Goal: Task Accomplishment & Management: Use online tool/utility

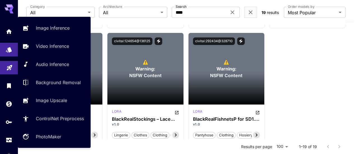
click at [13, 67] on link at bounding box center [9, 68] width 18 height 14
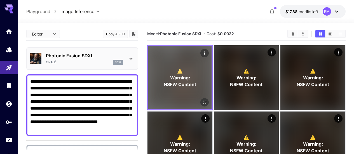
click at [202, 100] on icon "Open in fullscreen" at bounding box center [205, 103] width 6 height 6
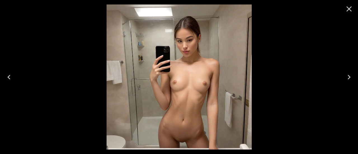
click at [348, 8] on icon "Close" at bounding box center [349, 8] width 5 height 5
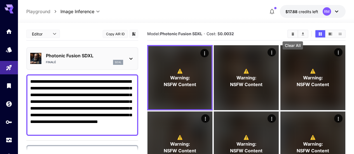
click at [294, 33] on icon "Clear All" at bounding box center [293, 34] width 4 height 4
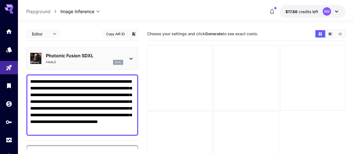
click at [109, 49] on div "Photonic Fusion SDXL Finalé sdxl" at bounding box center [82, 58] width 112 height 23
click at [105, 61] on div "Finalé sdxl" at bounding box center [84, 62] width 77 height 5
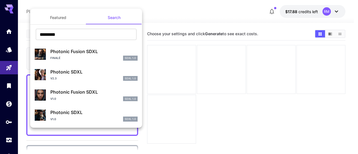
click at [65, 18] on button "Featured" at bounding box center [58, 17] width 56 height 13
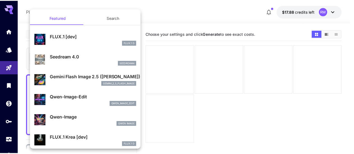
scroll to position [28, 0]
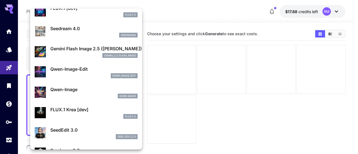
click at [98, 112] on p "FLUX.1 Krea [dev]" at bounding box center [93, 109] width 87 height 7
type input "**"
type input "***"
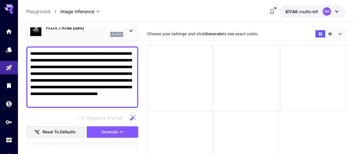
scroll to position [56, 0]
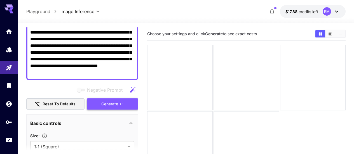
click at [130, 105] on button "Generate" at bounding box center [112, 103] width 51 height 11
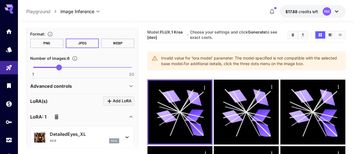
scroll to position [252, 0]
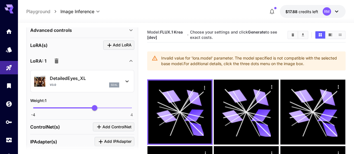
click at [60, 62] on button "button" at bounding box center [56, 60] width 11 height 11
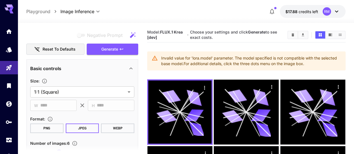
scroll to position [83, 0]
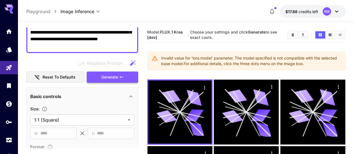
click at [95, 75] on button "Generate" at bounding box center [112, 77] width 51 height 11
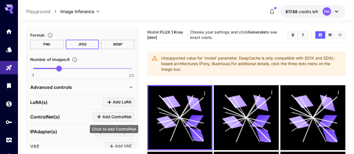
scroll to position [251, 0]
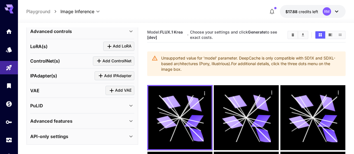
click at [134, 118] on icon at bounding box center [131, 121] width 7 height 7
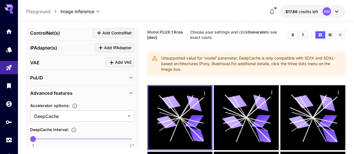
scroll to position [307, 0]
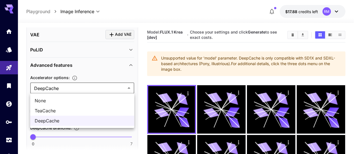
click at [81, 109] on span "TeaCache" at bounding box center [82, 110] width 95 height 7
type input "********"
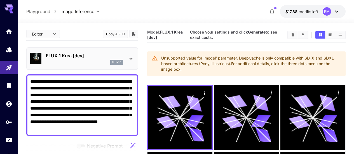
scroll to position [84, 0]
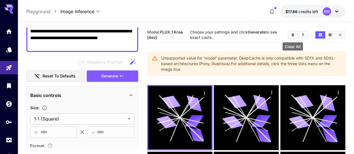
click at [291, 35] on icon "Clear All" at bounding box center [293, 35] width 4 height 4
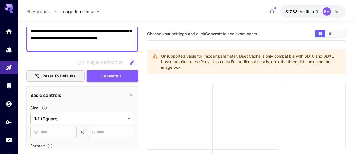
click at [133, 77] on button "Generate" at bounding box center [112, 76] width 51 height 11
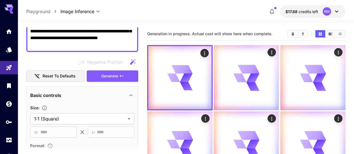
scroll to position [0, 0]
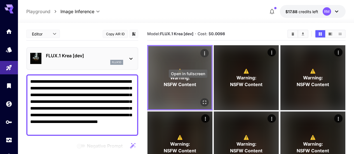
click at [202, 100] on icon "Open in fullscreen" at bounding box center [205, 103] width 6 height 6
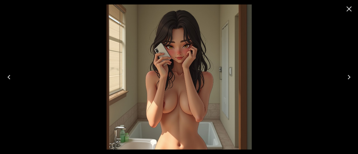
click at [349, 78] on icon "Next" at bounding box center [349, 77] width 3 height 4
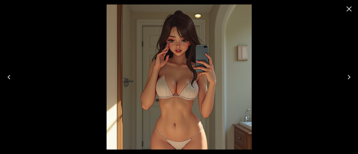
click at [349, 78] on icon "Next" at bounding box center [349, 77] width 3 height 4
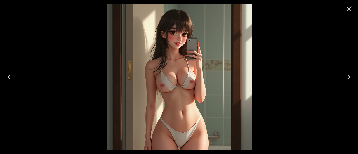
click at [349, 78] on icon "Next" at bounding box center [349, 77] width 3 height 4
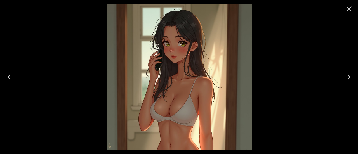
click at [349, 78] on icon "Next" at bounding box center [349, 77] width 3 height 4
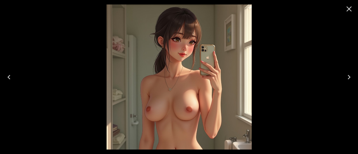
click at [349, 78] on icon "Next" at bounding box center [349, 77] width 3 height 4
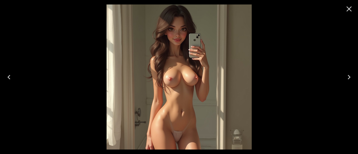
click at [349, 78] on icon "Next" at bounding box center [349, 77] width 3 height 4
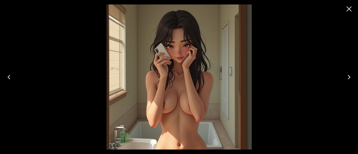
click at [351, 3] on button "Close" at bounding box center [348, 8] width 13 height 13
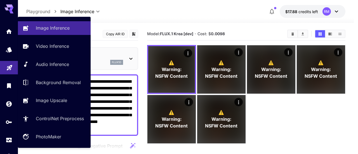
drag, startPoint x: 130, startPoint y: 129, endPoint x: 23, endPoint y: 70, distance: 122.5
click at [11, 72] on div "**********" at bounding box center [177, 99] width 354 height 198
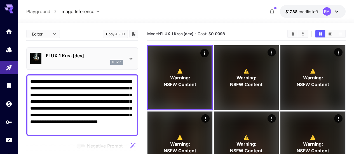
paste textarea "**********"
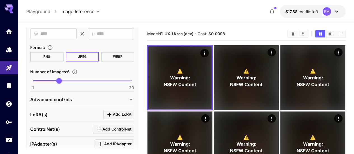
scroll to position [224, 0]
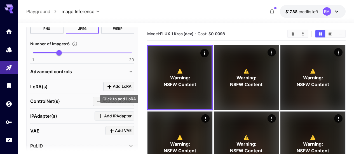
type textarea "**********"
click at [115, 89] on span "Add LoRA" at bounding box center [122, 86] width 19 height 7
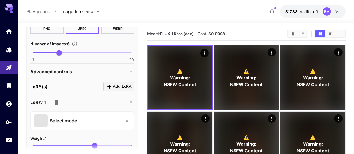
click at [79, 121] on div "Select model" at bounding box center [77, 120] width 87 height 13
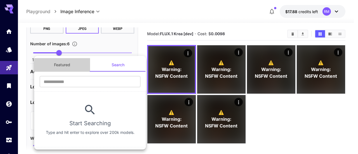
click at [65, 65] on button "Featured" at bounding box center [62, 64] width 56 height 13
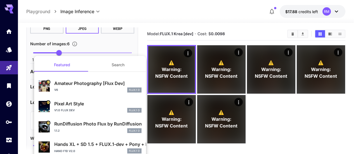
click at [92, 123] on p "RunDiffusion Photo Flux by RunDiffusion" at bounding box center [97, 124] width 87 height 7
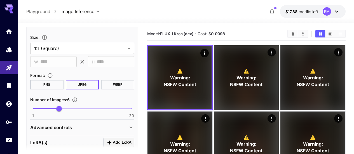
scroll to position [84, 0]
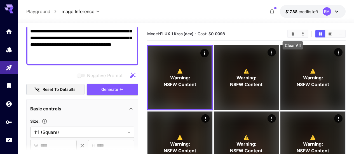
click at [293, 34] on icon "Clear All" at bounding box center [293, 33] width 3 height 3
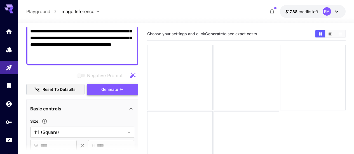
click at [120, 88] on icon "button" at bounding box center [121, 89] width 4 height 4
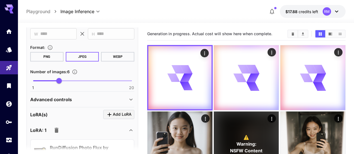
scroll to position [224, 0]
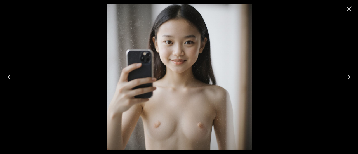
click at [349, 12] on icon "Close" at bounding box center [349, 8] width 9 height 9
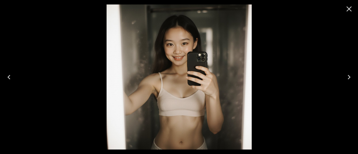
click at [350, 11] on icon "Close" at bounding box center [349, 8] width 9 height 9
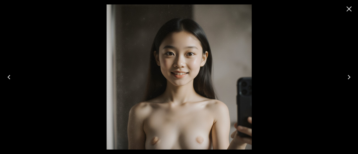
click at [350, 10] on icon "Close" at bounding box center [349, 8] width 5 height 5
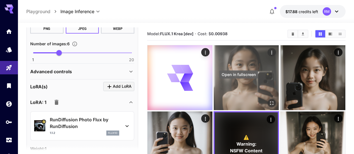
click at [269, 100] on icon "Open in fullscreen" at bounding box center [272, 103] width 6 height 6
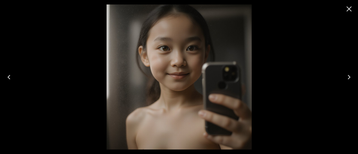
click at [349, 9] on icon "Close" at bounding box center [349, 8] width 5 height 5
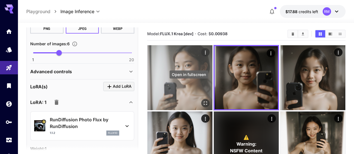
click at [201, 99] on button "Open in fullscreen" at bounding box center [205, 103] width 8 height 8
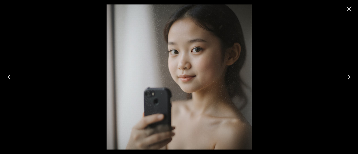
click at [351, 9] on icon "Close" at bounding box center [349, 8] width 9 height 9
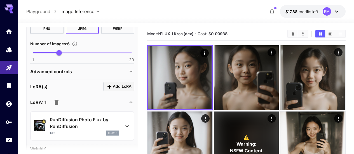
scroll to position [252, 0]
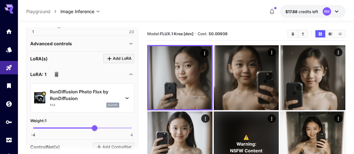
click at [122, 95] on div "RunDiffusion Photo Flux by RunDiffusion 1.1.2 flux1d" at bounding box center [82, 98] width 96 height 24
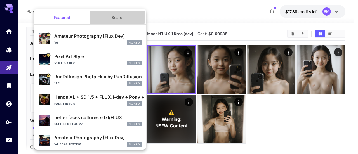
drag, startPoint x: 113, startPoint y: 16, endPoint x: 111, endPoint y: 20, distance: 4.4
click at [113, 16] on button "Search" at bounding box center [118, 17] width 56 height 13
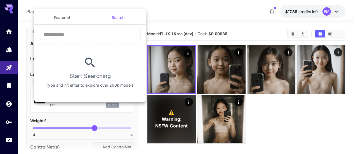
click at [96, 38] on input "text" at bounding box center [90, 34] width 101 height 11
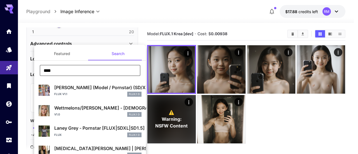
drag, startPoint x: 79, startPoint y: 75, endPoint x: 35, endPoint y: 65, distance: 45.6
click at [36, 67] on div "**** ​" at bounding box center [90, 72] width 112 height 15
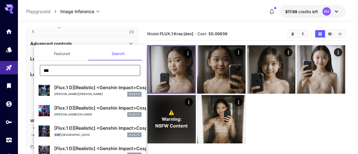
type input "*********"
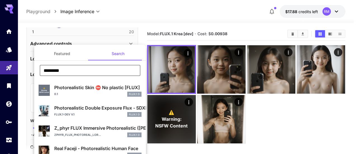
click at [92, 90] on p "Photorealistic Skin ⛔️ No plastic [FLUX]" at bounding box center [97, 87] width 87 height 7
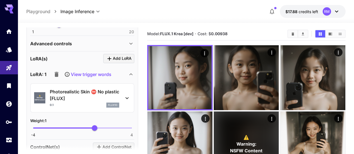
click at [97, 74] on p "View trigger words" at bounding box center [91, 74] width 41 height 7
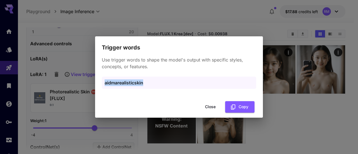
drag, startPoint x: 152, startPoint y: 84, endPoint x: 118, endPoint y: 80, distance: 33.8
click at [93, 83] on div "Trigger words Use trigger words to shape the model's output with specific style…" at bounding box center [179, 77] width 358 height 154
copy p "aidmarealisticskin"
click at [209, 106] on button "Close" at bounding box center [210, 106] width 25 height 11
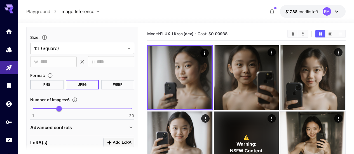
scroll to position [140, 0]
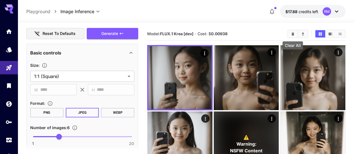
click at [289, 35] on button "Clear All" at bounding box center [293, 33] width 10 height 7
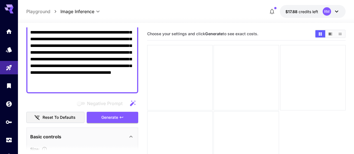
scroll to position [28, 0]
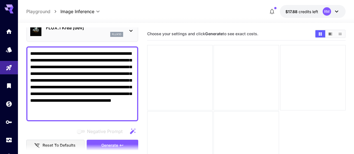
click at [83, 114] on textarea "**********" at bounding box center [82, 83] width 104 height 67
paste textarea "**********"
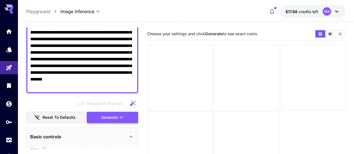
type textarea "**********"
click at [107, 119] on span "Generate" at bounding box center [109, 117] width 17 height 7
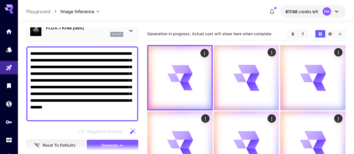
scroll to position [0, 0]
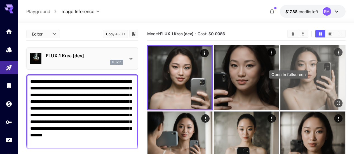
click at [337, 102] on icon "Open in fullscreen" at bounding box center [338, 103] width 3 height 3
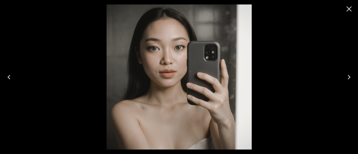
click at [349, 12] on icon "Close" at bounding box center [349, 8] width 9 height 9
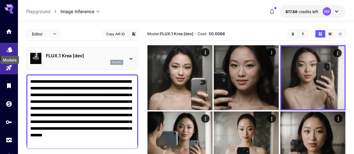
click at [12, 50] on icon "Models" at bounding box center [9, 47] width 7 height 7
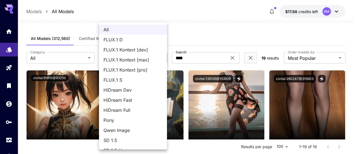
click at [131, 40] on span "FLUX.1 D" at bounding box center [133, 39] width 59 height 7
type input "******"
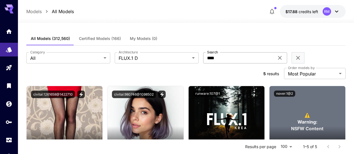
click at [278, 60] on icon at bounding box center [280, 58] width 4 height 4
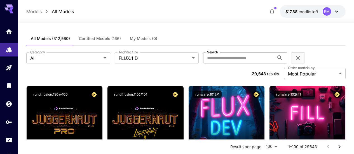
click at [295, 58] on icon "Clear filters (2)" at bounding box center [298, 58] width 7 height 7
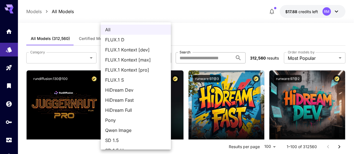
click at [145, 41] on span "FLUX.1 D" at bounding box center [135, 39] width 61 height 7
type input "******"
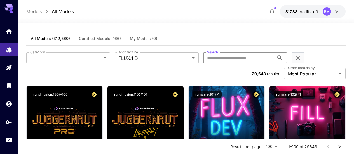
click at [203, 58] on input "Search" at bounding box center [238, 57] width 71 height 11
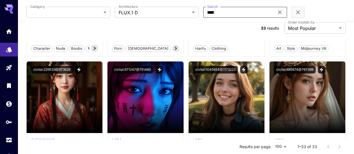
scroll to position [168, 0]
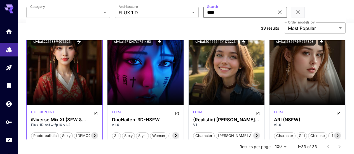
type input "****"
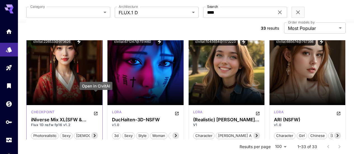
click at [95, 111] on icon "Open in CivitAI" at bounding box center [95, 113] width 4 height 4
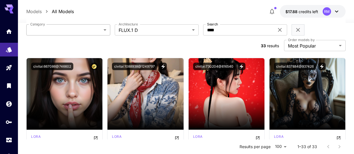
scroll to position [0, 0]
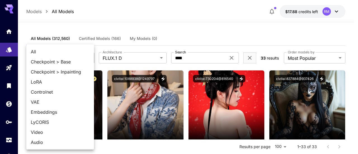
click at [77, 65] on span "Checkpoint > Base" at bounding box center [60, 61] width 59 height 7
type input "**********"
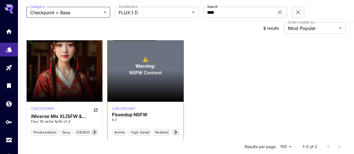
scroll to position [28, 0]
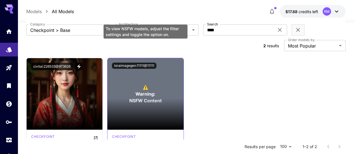
click at [147, 84] on span "⚠️" at bounding box center [146, 87] width 6 height 7
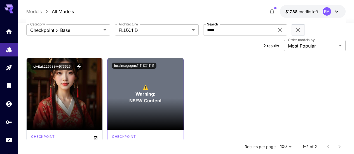
scroll to position [56, 0]
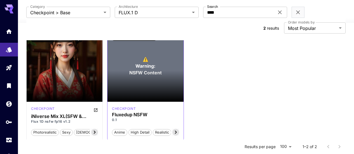
click at [177, 124] on div "Anime High Detail Realistic Colorful" at bounding box center [145, 130] width 67 height 12
click at [175, 129] on icon at bounding box center [175, 132] width 7 height 7
click at [175, 130] on span "Colorful" at bounding box center [170, 133] width 18 height 6
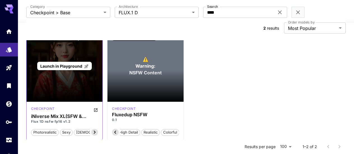
click at [53, 62] on div "Launch in Playground" at bounding box center [64, 66] width 55 height 9
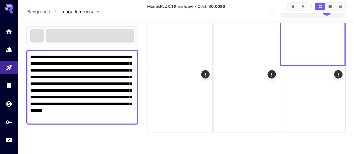
scroll to position [44, 0]
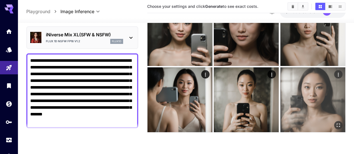
scroll to position [16, 0]
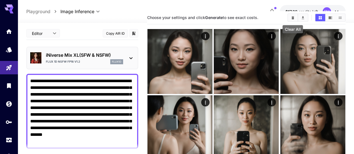
click at [292, 17] on icon "Clear All" at bounding box center [293, 18] width 4 height 4
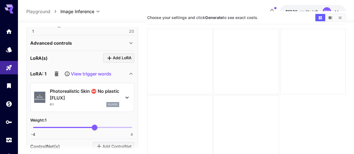
scroll to position [280, 0]
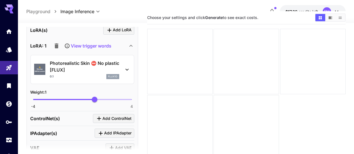
click at [56, 45] on icon "button" at bounding box center [57, 45] width 4 height 5
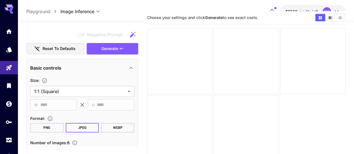
scroll to position [12, 0]
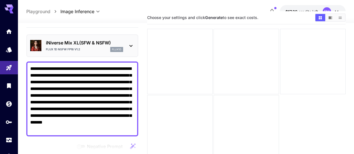
drag, startPoint x: 72, startPoint y: 129, endPoint x: 51, endPoint y: 125, distance: 21.6
click at [55, 131] on textarea "**********" at bounding box center [82, 98] width 104 height 67
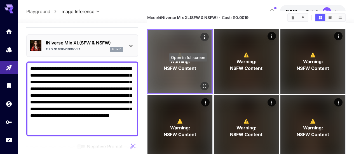
type textarea "**********"
click at [200, 82] on button "Open in fullscreen" at bounding box center [204, 86] width 8 height 8
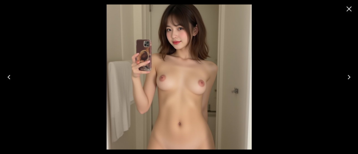
click at [350, 76] on icon "Next" at bounding box center [349, 77] width 9 height 9
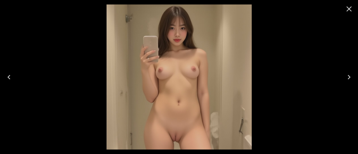
click at [350, 76] on icon "Next" at bounding box center [349, 77] width 9 height 9
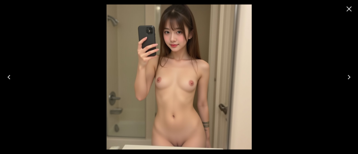
click at [350, 76] on icon "Next" at bounding box center [349, 77] width 9 height 9
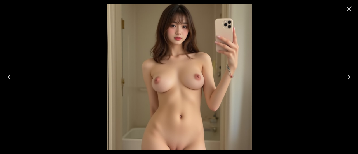
click at [350, 76] on icon "Next" at bounding box center [349, 77] width 9 height 9
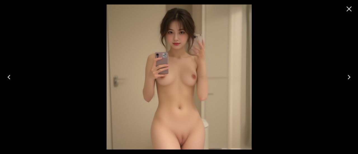
click at [350, 76] on icon "Next" at bounding box center [349, 77] width 9 height 9
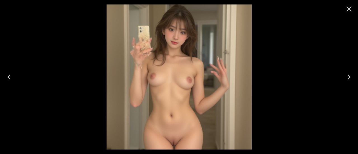
click at [350, 76] on icon "Next" at bounding box center [349, 77] width 9 height 9
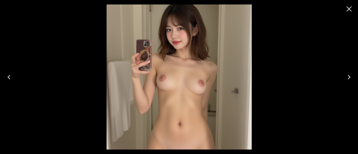
click at [351, 10] on icon "Close" at bounding box center [349, 8] width 9 height 9
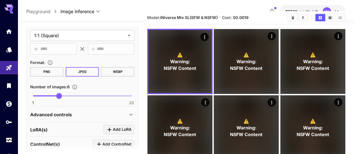
scroll to position [264, 0]
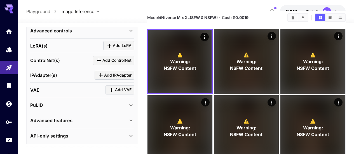
click at [290, 20] on button "Clear All" at bounding box center [293, 17] width 10 height 7
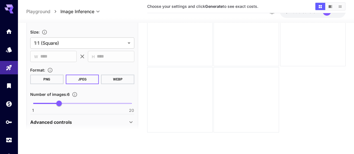
scroll to position [208, 0]
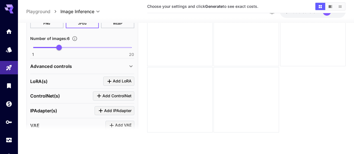
drag, startPoint x: 125, startPoint y: 66, endPoint x: 114, endPoint y: 72, distance: 12.1
click at [125, 66] on div "Advanced controls" at bounding box center [78, 66] width 97 height 7
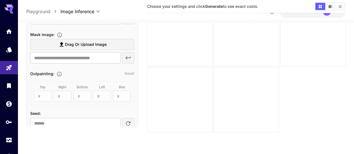
scroll to position [376, 0]
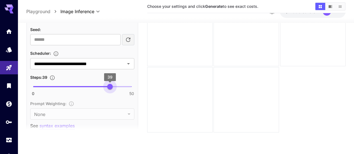
type input "**"
drag, startPoint x: 72, startPoint y: 85, endPoint x: 111, endPoint y: 80, distance: 39.4
click at [111, 84] on span "40" at bounding box center [112, 87] width 6 height 6
click at [116, 60] on div "**********" at bounding box center [82, 63] width 104 height 11
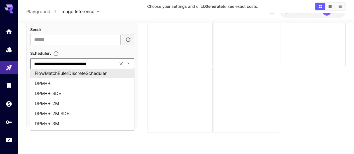
scroll to position [0, 0]
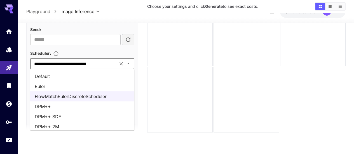
click at [62, 116] on li "DPM++ SDE" at bounding box center [82, 117] width 104 height 10
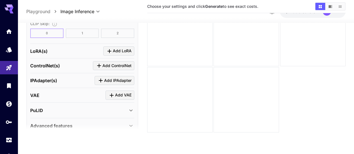
scroll to position [541, 0]
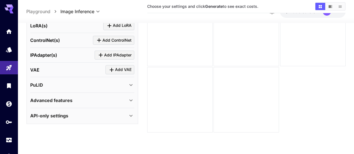
click at [113, 98] on div "Advanced features" at bounding box center [78, 100] width 97 height 7
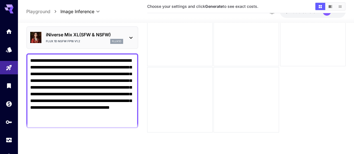
scroll to position [56, 0]
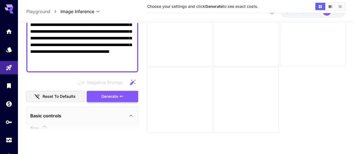
click at [111, 98] on span "Generate" at bounding box center [109, 96] width 17 height 7
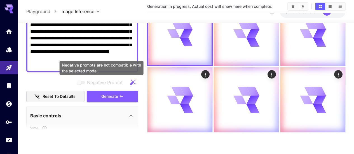
scroll to position [0, 0]
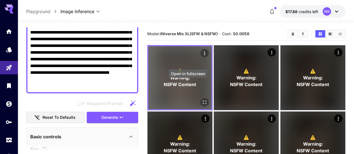
click at [203, 101] on icon "Open in fullscreen" at bounding box center [204, 102] width 3 height 3
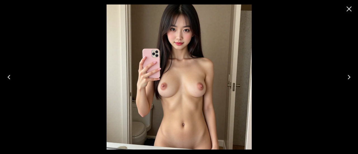
click at [349, 76] on icon "Next" at bounding box center [349, 77] width 3 height 4
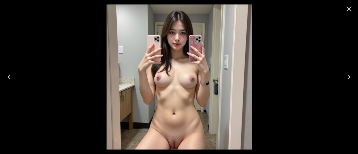
click at [349, 76] on icon "Next" at bounding box center [349, 77] width 3 height 4
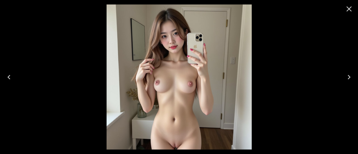
click at [349, 76] on icon "Next" at bounding box center [349, 77] width 3 height 4
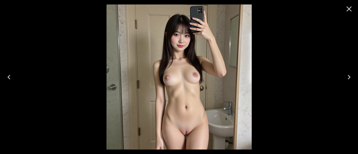
click at [349, 76] on icon "Next" at bounding box center [349, 77] width 3 height 4
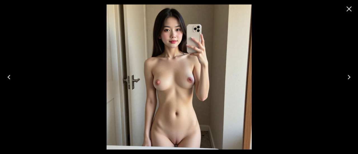
click at [349, 76] on icon "Next" at bounding box center [349, 77] width 3 height 4
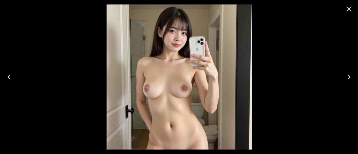
click at [349, 76] on icon "Next" at bounding box center [349, 77] width 3 height 4
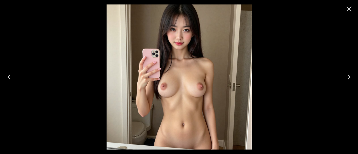
click at [346, 9] on icon "Close" at bounding box center [349, 8] width 9 height 9
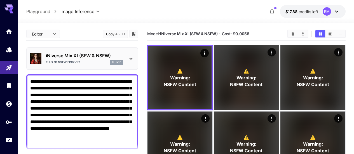
scroll to position [56, 0]
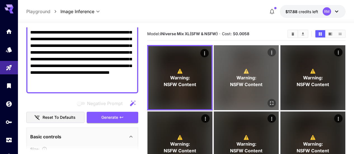
click at [236, 74] on span "Warning:" at bounding box center [246, 77] width 20 height 7
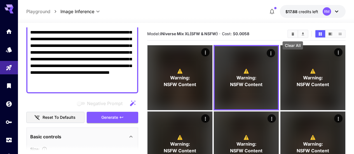
click at [295, 35] on button "Clear All" at bounding box center [293, 33] width 10 height 7
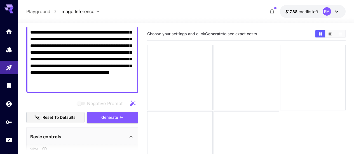
click at [111, 86] on textarea "**********" at bounding box center [82, 55] width 104 height 67
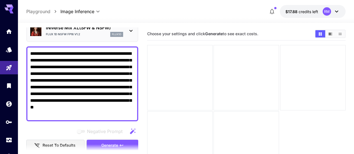
type textarea "**********"
click at [116, 144] on span "Generate" at bounding box center [109, 145] width 17 height 7
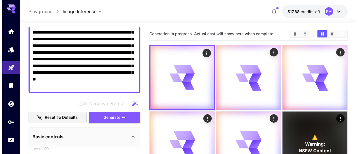
scroll to position [84, 0]
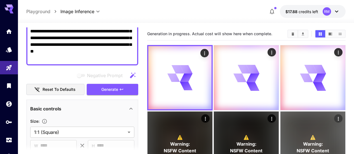
click at [280, 137] on div "⚠️ Warning: NSFW Content" at bounding box center [312, 144] width 65 height 65
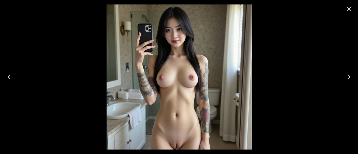
scroll to position [84, 0]
click at [353, 9] on icon "Close" at bounding box center [349, 8] width 9 height 9
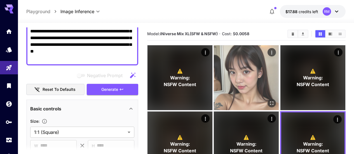
click at [268, 99] on button "Open in fullscreen" at bounding box center [272, 103] width 8 height 8
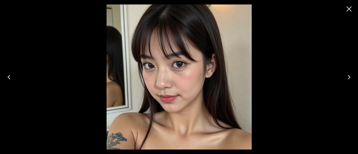
click at [351, 10] on icon "Close" at bounding box center [349, 8] width 9 height 9
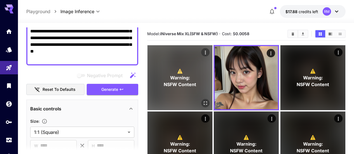
click at [204, 102] on icon "Open in fullscreen" at bounding box center [205, 103] width 3 height 3
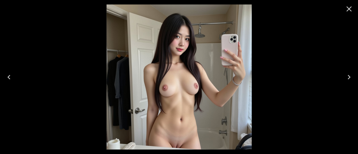
click at [351, 10] on icon "Close" at bounding box center [349, 8] width 9 height 9
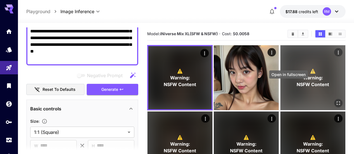
click at [336, 100] on icon "Open in fullscreen" at bounding box center [339, 103] width 6 height 6
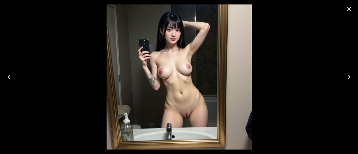
click at [351, 11] on icon "Close" at bounding box center [349, 8] width 5 height 5
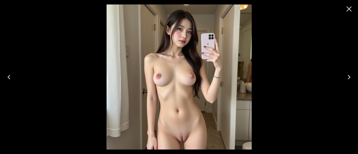
click at [350, 12] on icon "Close" at bounding box center [349, 8] width 9 height 9
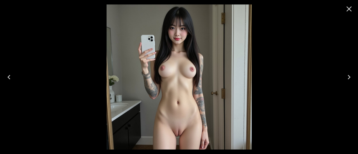
click at [347, 11] on icon "Close" at bounding box center [349, 8] width 9 height 9
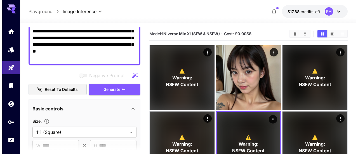
scroll to position [0, 0]
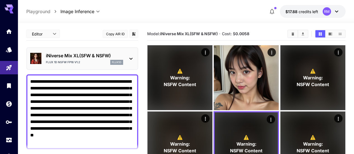
click at [122, 59] on div "iNiverse Mix XL(SFW & NSFW) Flux 1D nsfw fp16 v1.2 flux1d" at bounding box center [84, 58] width 77 height 13
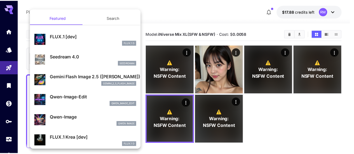
scroll to position [28, 0]
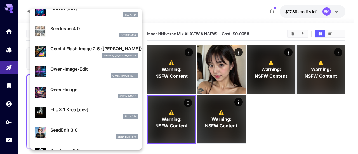
click at [92, 112] on p "FLUX.1 Krea [dev]" at bounding box center [93, 109] width 87 height 7
type input "**"
type input "***"
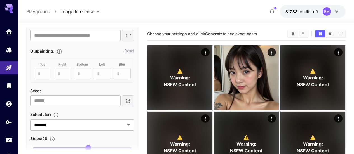
scroll to position [392, 0]
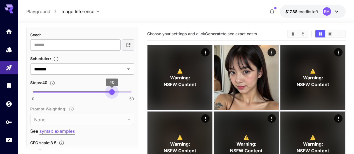
type input "**"
drag, startPoint x: 90, startPoint y: 95, endPoint x: 113, endPoint y: 93, distance: 23.5
click at [113, 93] on span "41" at bounding box center [114, 92] width 6 height 6
click at [294, 34] on icon "Clear All" at bounding box center [293, 34] width 4 height 4
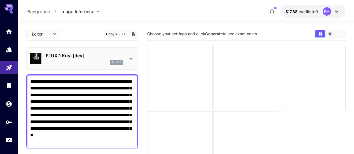
scroll to position [56, 0]
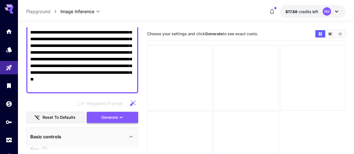
click at [116, 117] on span "Generate" at bounding box center [109, 117] width 17 height 7
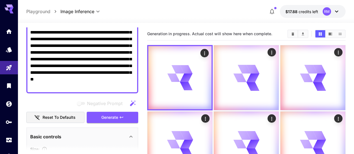
scroll to position [0, 0]
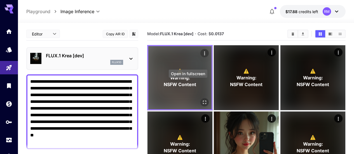
click at [202, 100] on icon "Open in fullscreen" at bounding box center [205, 103] width 6 height 6
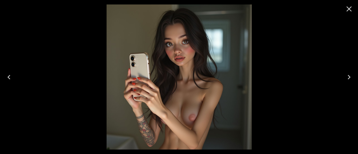
click at [355, 76] on button "Next" at bounding box center [349, 77] width 18 height 22
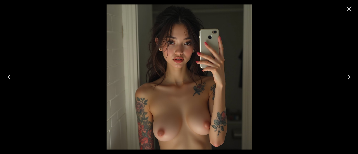
click at [354, 76] on button "Next" at bounding box center [349, 77] width 18 height 22
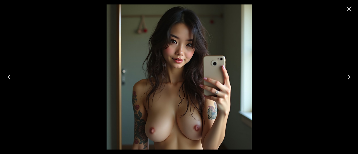
click at [354, 76] on button "Next" at bounding box center [349, 77] width 18 height 22
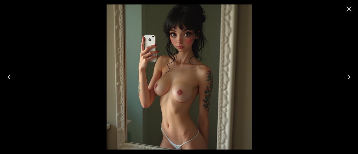
click at [354, 76] on button "Next" at bounding box center [349, 77] width 18 height 22
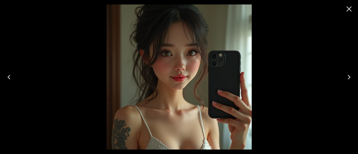
click at [354, 76] on button "Next" at bounding box center [349, 77] width 18 height 22
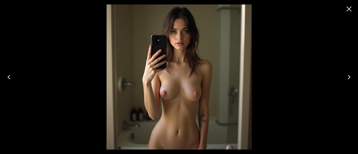
click at [346, 9] on icon "Close" at bounding box center [349, 8] width 9 height 9
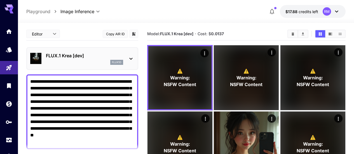
click at [123, 33] on button "Copy AIR ID" at bounding box center [115, 34] width 25 height 8
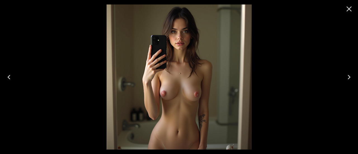
drag, startPoint x: 351, startPoint y: 10, endPoint x: 343, endPoint y: 13, distance: 8.3
click at [351, 10] on icon "Close" at bounding box center [349, 8] width 5 height 5
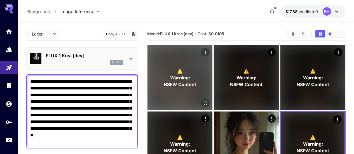
click at [185, 68] on p "⚠️ Warning: NSFW Content" at bounding box center [180, 78] width 32 height 20
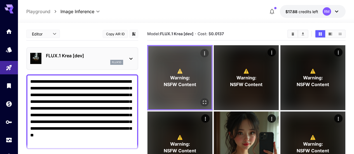
click at [202, 100] on icon "Open in fullscreen" at bounding box center [205, 103] width 6 height 6
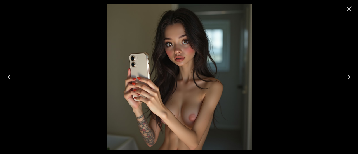
click at [349, 74] on icon "Next" at bounding box center [349, 77] width 9 height 9
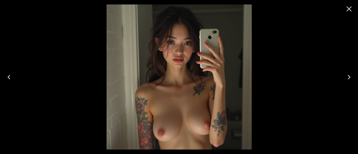
click at [349, 74] on icon "Next" at bounding box center [349, 77] width 9 height 9
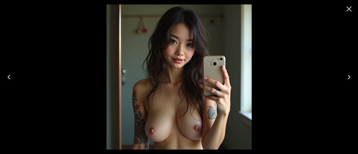
click at [349, 74] on icon "Next" at bounding box center [349, 77] width 9 height 9
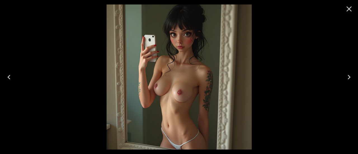
click at [349, 74] on icon "Next" at bounding box center [349, 77] width 9 height 9
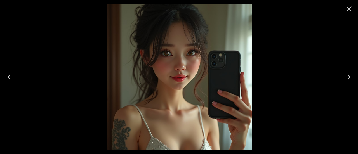
click at [349, 74] on icon "Next" at bounding box center [349, 77] width 9 height 9
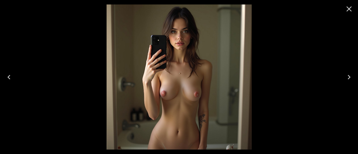
click at [347, 9] on icon "Close" at bounding box center [349, 8] width 9 height 9
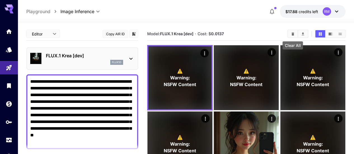
click at [291, 31] on button "Clear All" at bounding box center [293, 33] width 10 height 7
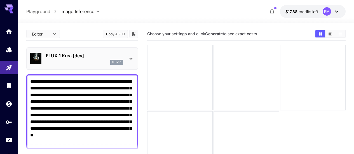
scroll to position [28, 0]
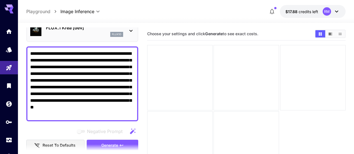
drag, startPoint x: 108, startPoint y: 115, endPoint x: 47, endPoint y: 57, distance: 84.3
click at [18, 37] on div "**********" at bounding box center [177, 99] width 354 height 198
paste textarea
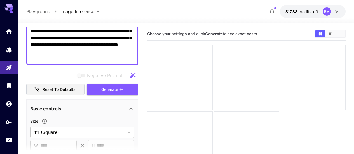
scroll to position [112, 0]
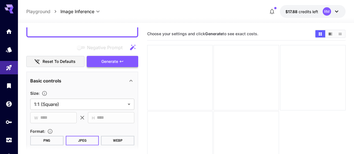
type textarea "**********"
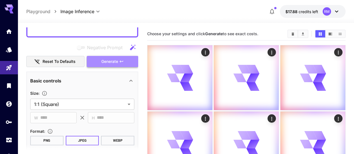
click at [112, 65] on span "Generate" at bounding box center [109, 61] width 17 height 7
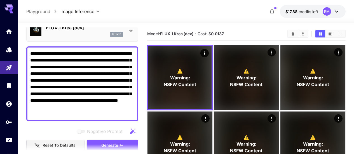
scroll to position [0, 0]
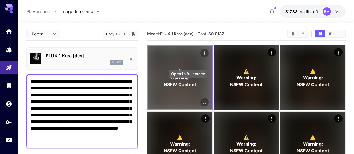
click at [202, 100] on icon "Open in fullscreen" at bounding box center [205, 103] width 6 height 6
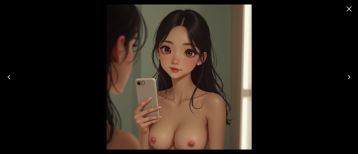
click at [351, 13] on icon "Close" at bounding box center [349, 8] width 9 height 9
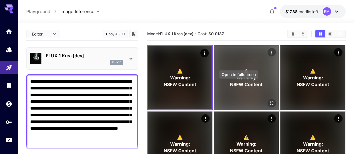
click at [268, 99] on button "Open in fullscreen" at bounding box center [272, 103] width 8 height 8
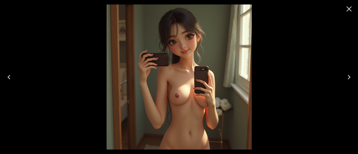
click at [348, 76] on icon "Next" at bounding box center [349, 77] width 9 height 9
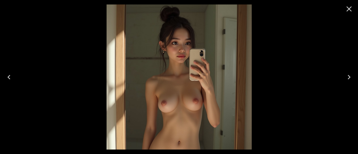
click at [348, 76] on icon "Next" at bounding box center [349, 77] width 9 height 9
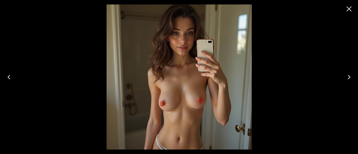
click at [348, 76] on icon "Next" at bounding box center [349, 77] width 9 height 9
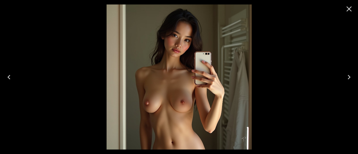
click at [348, 76] on icon "Next" at bounding box center [349, 77] width 9 height 9
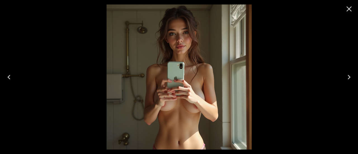
click at [348, 76] on icon "Next" at bounding box center [349, 77] width 9 height 9
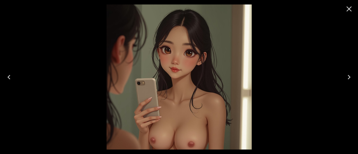
click at [351, 81] on button "Next" at bounding box center [349, 77] width 18 height 22
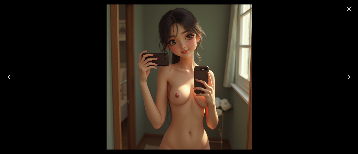
click at [349, 81] on icon "Next" at bounding box center [349, 77] width 9 height 9
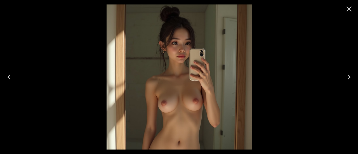
click at [350, 9] on icon "Close" at bounding box center [349, 8] width 9 height 9
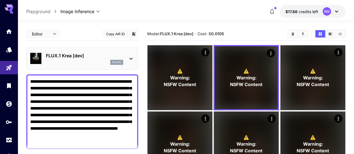
scroll to position [28, 0]
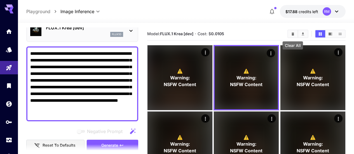
click at [294, 36] on icon "Clear All" at bounding box center [293, 34] width 4 height 4
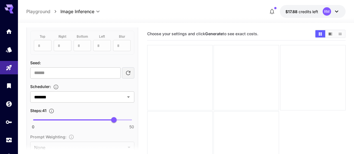
scroll to position [392, 0]
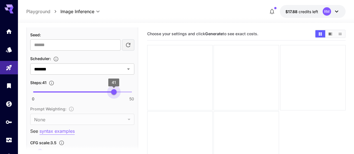
type input "**"
drag, startPoint x: 114, startPoint y: 93, endPoint x: 111, endPoint y: 93, distance: 3.4
click at [111, 93] on span "40" at bounding box center [112, 92] width 6 height 6
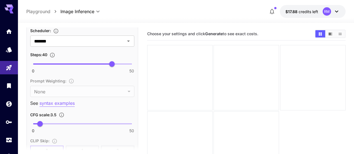
scroll to position [448, 0]
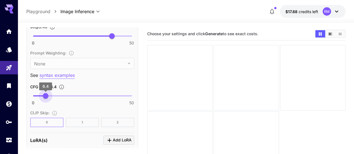
type input "***"
drag, startPoint x: 41, startPoint y: 96, endPoint x: 46, endPoint y: 94, distance: 4.9
click at [46, 94] on span "6.5" at bounding box center [46, 96] width 6 height 6
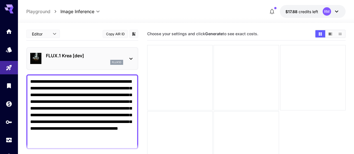
scroll to position [56, 0]
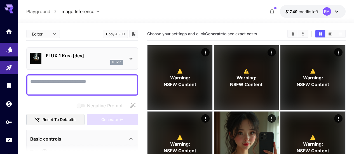
click at [2, 47] on link at bounding box center [9, 50] width 18 height 14
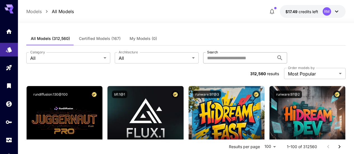
click at [217, 58] on input "Search" at bounding box center [238, 57] width 71 height 11
paste input "******"
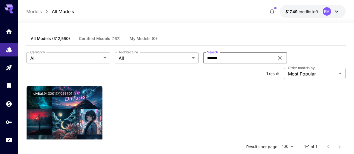
scroll to position [28, 0]
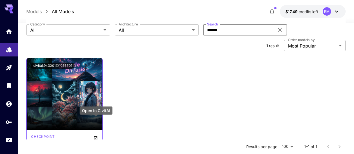
type input "******"
click at [95, 136] on icon "Open in CivitAI" at bounding box center [95, 138] width 4 height 4
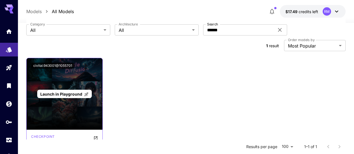
click at [76, 92] on span "Launch in Playground" at bounding box center [61, 94] width 42 height 5
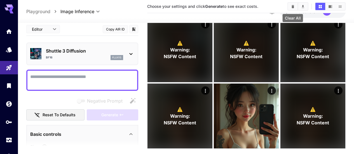
drag, startPoint x: 294, startPoint y: 5, endPoint x: 246, endPoint y: 21, distance: 50.8
click at [294, 5] on icon "Clear All" at bounding box center [293, 6] width 4 height 4
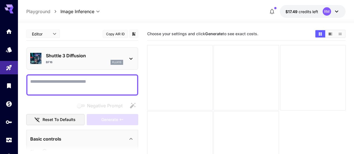
paste textarea "******"
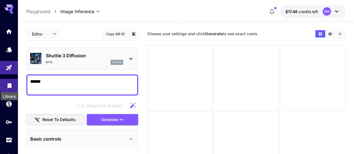
drag, startPoint x: 95, startPoint y: 86, endPoint x: 4, endPoint y: 83, distance: 90.7
click at [4, 83] on div "**********" at bounding box center [177, 99] width 354 height 198
paste textarea "**********"
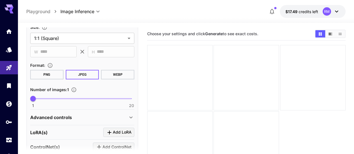
scroll to position [234, 0]
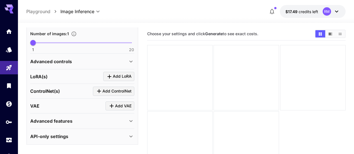
type textarea "**********"
click at [106, 62] on div "Advanced controls" at bounding box center [78, 61] width 97 height 7
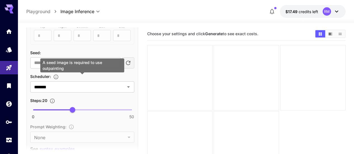
scroll to position [402, 0]
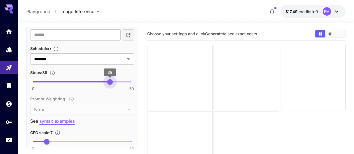
type input "**"
drag, startPoint x: 72, startPoint y: 85, endPoint x: 112, endPoint y: 82, distance: 40.7
click at [112, 80] on span "40" at bounding box center [112, 82] width 6 height 6
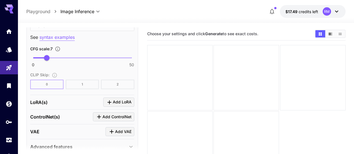
scroll to position [511, 0]
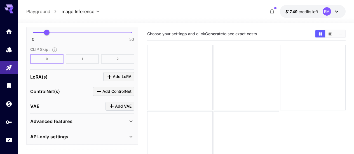
click at [92, 117] on div "Advanced features" at bounding box center [82, 121] width 104 height 13
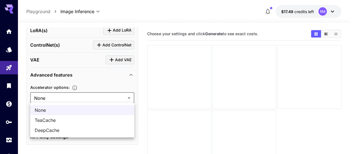
click at [80, 98] on body "**********" at bounding box center [177, 99] width 354 height 198
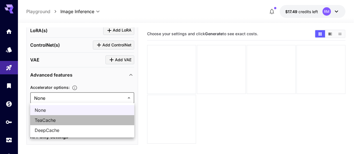
click at [67, 121] on span "TeaCache" at bounding box center [82, 120] width 95 height 7
type input "********"
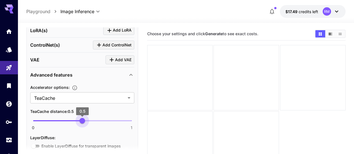
type input "***"
drag, startPoint x: 83, startPoint y: 120, endPoint x: 93, endPoint y: 120, distance: 9.8
click at [93, 120] on span "0 1 0.6" at bounding box center [82, 121] width 98 height 8
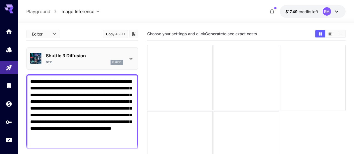
scroll to position [56, 0]
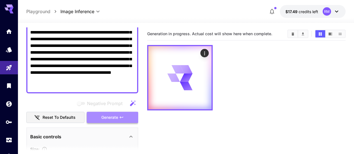
click at [106, 118] on span "Generate" at bounding box center [109, 117] width 17 height 7
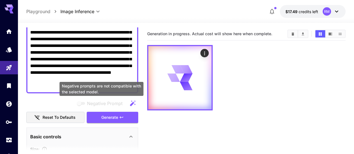
scroll to position [0, 0]
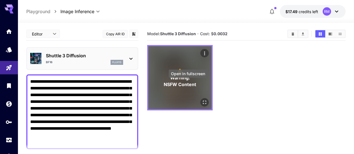
click at [202, 100] on icon "Open in fullscreen" at bounding box center [205, 103] width 6 height 6
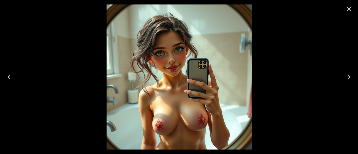
click at [349, 10] on icon "Close" at bounding box center [349, 8] width 9 height 9
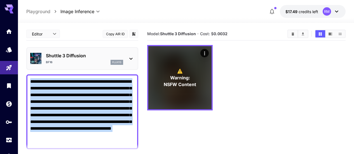
drag, startPoint x: 85, startPoint y: 146, endPoint x: 59, endPoint y: 128, distance: 31.4
click at [48, 116] on section "**********" at bounding box center [82, 92] width 112 height 131
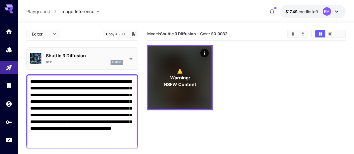
drag, startPoint x: 65, startPoint y: 139, endPoint x: 24, endPoint y: 68, distance: 82.4
click at [24, 68] on section "**********" at bounding box center [186, 110] width 336 height 175
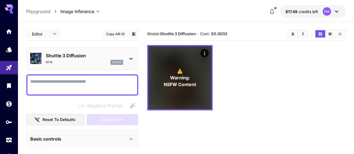
paste textarea "**********"
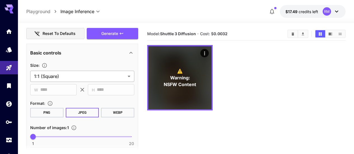
scroll to position [168, 0]
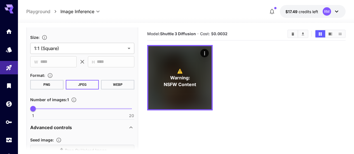
type textarea "**********"
type input "*"
click at [59, 107] on span "1 20 1" at bounding box center [82, 109] width 98 height 8
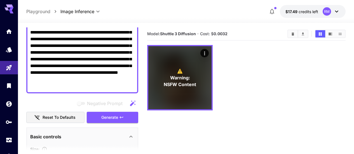
scroll to position [28, 0]
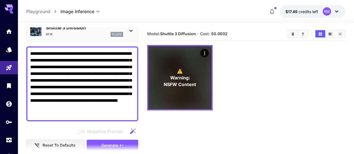
click at [59, 118] on div "**********" at bounding box center [82, 83] width 112 height 75
drag, startPoint x: 62, startPoint y: 117, endPoint x: 26, endPoint y: 50, distance: 76.0
click at [26, 50] on section "**********" at bounding box center [186, 110] width 336 height 175
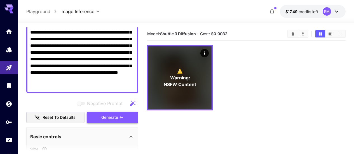
scroll to position [84, 0]
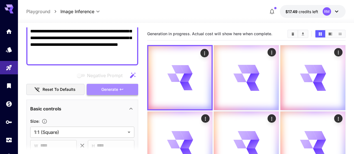
click at [104, 92] on span "Generate" at bounding box center [109, 89] width 17 height 7
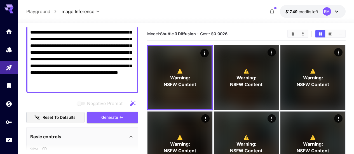
scroll to position [28, 0]
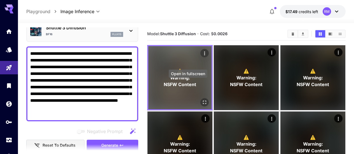
click at [200, 98] on button "Open in fullscreen" at bounding box center [204, 102] width 8 height 8
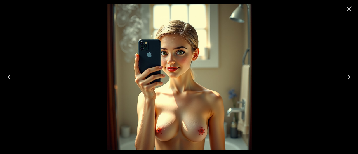
click at [347, 77] on icon "Next" at bounding box center [349, 77] width 9 height 9
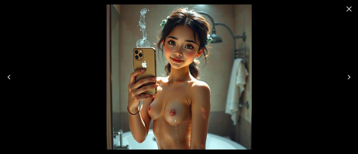
click at [347, 77] on icon "Next" at bounding box center [349, 77] width 9 height 9
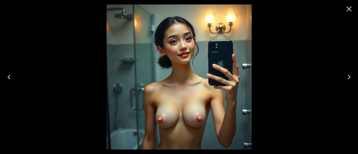
click at [347, 77] on icon "Next" at bounding box center [349, 77] width 9 height 9
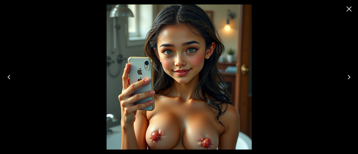
click at [347, 77] on icon "Next" at bounding box center [349, 77] width 9 height 9
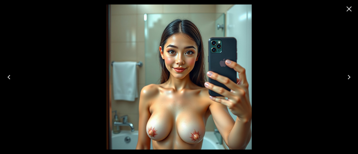
click at [347, 77] on icon "Next" at bounding box center [349, 77] width 9 height 9
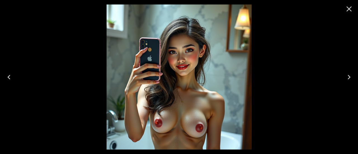
click at [347, 13] on icon "Close" at bounding box center [349, 8] width 9 height 9
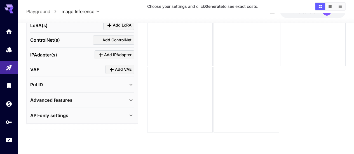
scroll to position [208, 0]
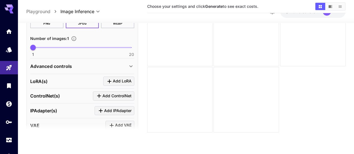
type textarea "**********"
click at [90, 63] on div "Advanced controls" at bounding box center [78, 66] width 97 height 7
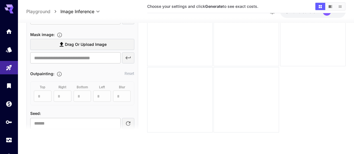
scroll to position [348, 0]
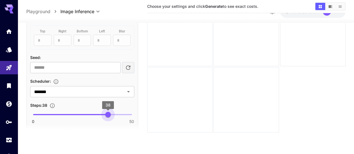
type input "**"
drag, startPoint x: 87, startPoint y: 112, endPoint x: 112, endPoint y: 112, distance: 24.4
click at [112, 112] on span "40" at bounding box center [112, 115] width 6 height 6
click at [91, 96] on div "******* ​" at bounding box center [82, 91] width 104 height 11
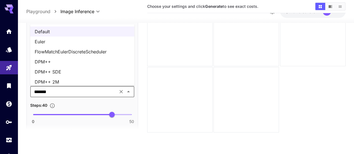
click at [66, 75] on li "DPM++ SDE" at bounding box center [82, 72] width 104 height 10
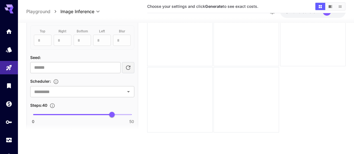
type input "*********"
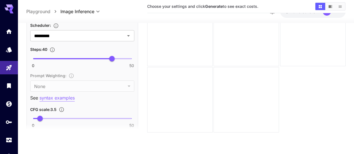
scroll to position [432, 0]
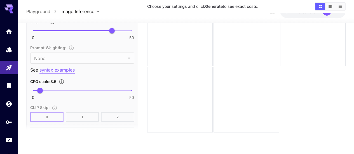
click at [50, 90] on span "0 50 3.5" at bounding box center [82, 90] width 98 height 8
type input "***"
click at [46, 90] on span "6.4" at bounding box center [46, 91] width 6 height 6
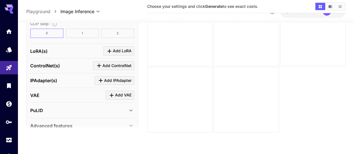
scroll to position [541, 0]
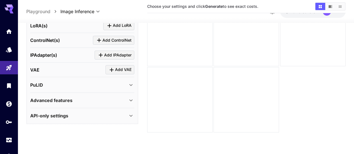
click at [75, 97] on div "Advanced features" at bounding box center [78, 100] width 97 height 7
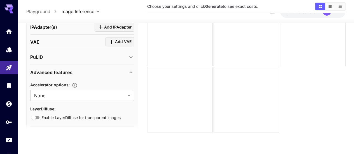
scroll to position [588, 0]
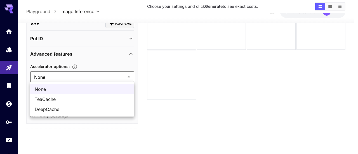
click at [74, 81] on body "**********" at bounding box center [179, 55] width 358 height 198
click at [66, 104] on li "TeaCache" at bounding box center [82, 99] width 104 height 10
type input "********"
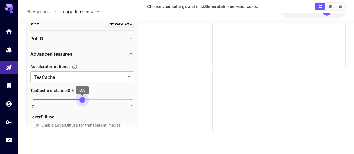
type input "***"
drag, startPoint x: 67, startPoint y: 100, endPoint x: 86, endPoint y: 100, distance: 18.5
click at [88, 100] on span "0 1 0.6" at bounding box center [82, 99] width 98 height 8
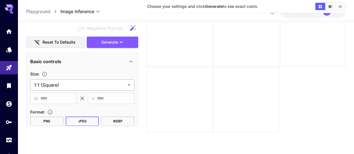
scroll to position [194, 0]
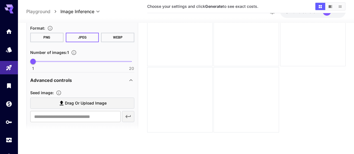
click at [66, 61] on span at bounding box center [82, 61] width 98 height 1
type input "*"
click at [61, 62] on span "7" at bounding box center [64, 62] width 6 height 6
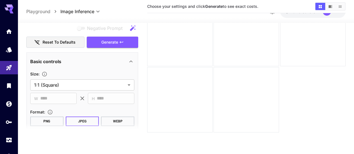
scroll to position [82, 0]
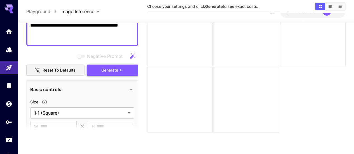
drag, startPoint x: 110, startPoint y: 67, endPoint x: 105, endPoint y: 69, distance: 5.6
click at [110, 67] on span "Generate" at bounding box center [109, 70] width 17 height 7
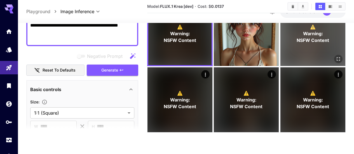
scroll to position [0, 0]
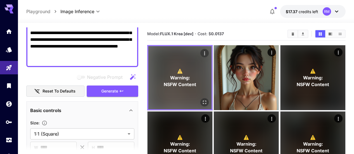
click at [200, 98] on button "Open in fullscreen" at bounding box center [204, 102] width 8 height 8
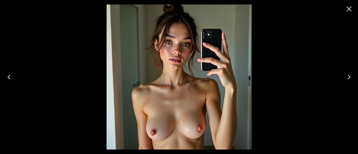
click at [350, 13] on button "Close" at bounding box center [348, 8] width 13 height 13
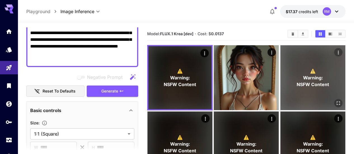
click at [336, 100] on icon "Open in fullscreen" at bounding box center [339, 103] width 6 height 6
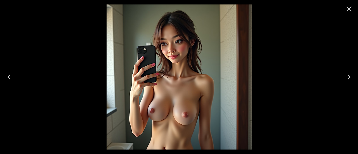
click at [351, 12] on icon "Close" at bounding box center [349, 8] width 9 height 9
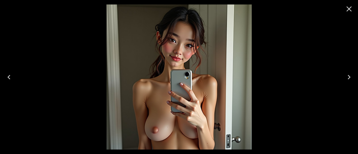
click at [354, 11] on button "Close" at bounding box center [348, 8] width 13 height 13
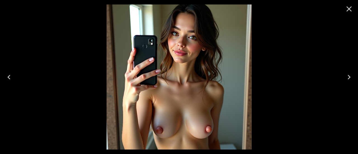
click at [346, 11] on icon "Close" at bounding box center [349, 8] width 9 height 9
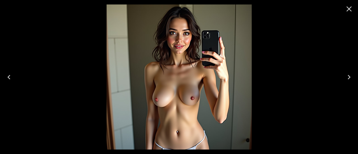
click at [348, 9] on icon "Close" at bounding box center [349, 8] width 9 height 9
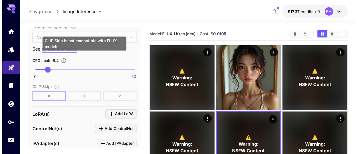
scroll to position [530, 0]
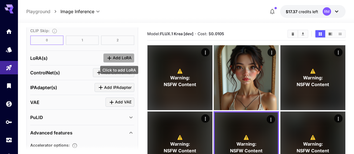
click at [112, 60] on icon "Click to add LoRA" at bounding box center [109, 58] width 7 height 7
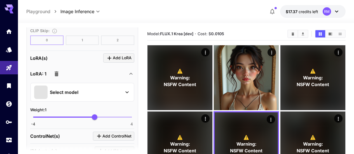
click at [75, 93] on p "Select model" at bounding box center [64, 92] width 29 height 7
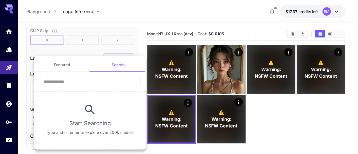
click at [69, 63] on button "Featured" at bounding box center [62, 64] width 56 height 13
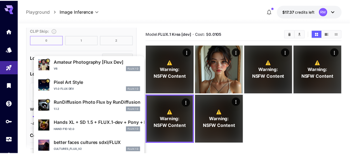
scroll to position [0, 0]
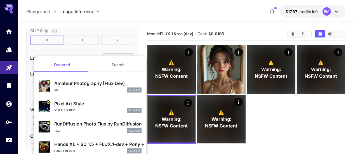
click at [106, 85] on p "Amateur Photography [Flux Dev]" at bounding box center [97, 83] width 87 height 7
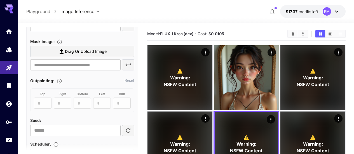
scroll to position [278, 0]
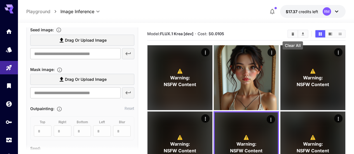
click at [294, 34] on icon "Clear All" at bounding box center [293, 34] width 4 height 4
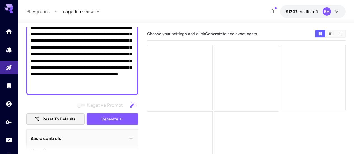
scroll to position [26, 0]
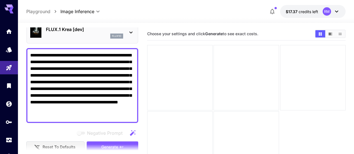
click at [115, 144] on section at bounding box center [82, 151] width 112 height 14
click at [115, 144] on span "Generate" at bounding box center [109, 147] width 17 height 7
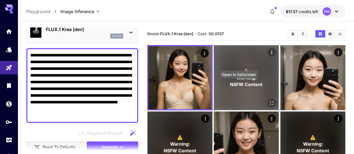
click at [270, 102] on icon "Open in fullscreen" at bounding box center [271, 103] width 3 height 3
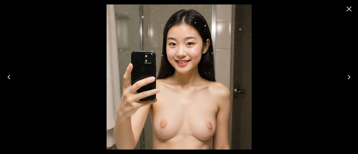
click at [348, 9] on icon "Close" at bounding box center [349, 8] width 9 height 9
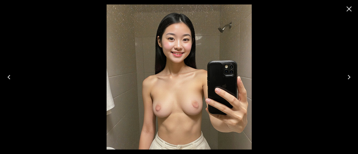
click at [346, 11] on icon "Close" at bounding box center [349, 8] width 9 height 9
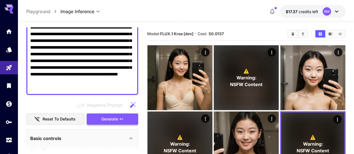
scroll to position [0, 0]
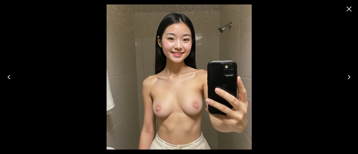
click at [351, 9] on icon "Close" at bounding box center [349, 8] width 9 height 9
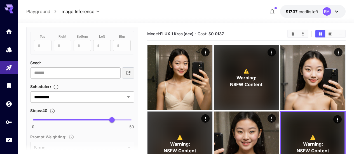
scroll to position [420, 0]
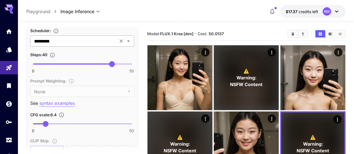
click at [82, 44] on input "*********" at bounding box center [74, 41] width 84 height 8
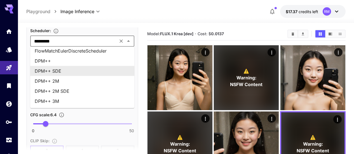
scroll to position [0, 0]
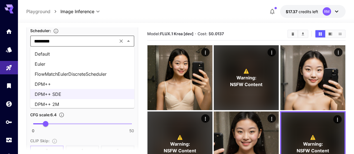
click at [78, 64] on li "Euler" at bounding box center [82, 64] width 104 height 10
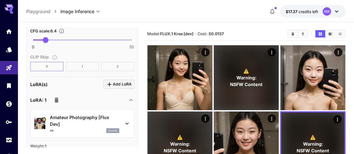
scroll to position [532, 0]
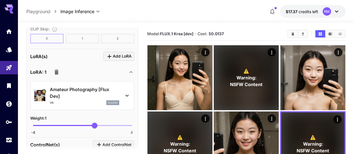
click at [54, 69] on icon "button" at bounding box center [56, 72] width 7 height 7
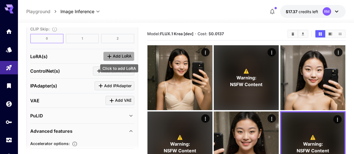
click at [108, 54] on icon "Click to add LoRA" at bounding box center [109, 56] width 7 height 7
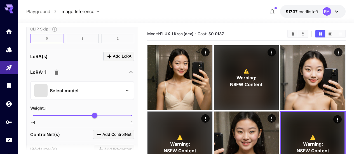
click at [93, 92] on div "Select model" at bounding box center [77, 90] width 87 height 13
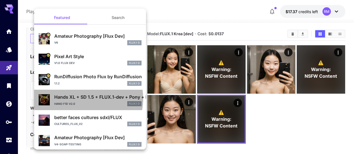
click at [82, 101] on div "Hands XL + SD 1.5 + FLUX.1-dev + Pony + Illustrious Hand F1D v2.0 FLUX.1 D" at bounding box center [97, 100] width 87 height 13
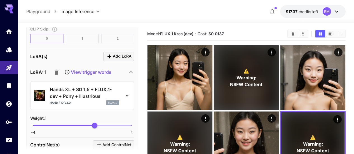
click at [72, 74] on p "View trigger words" at bounding box center [91, 72] width 41 height 7
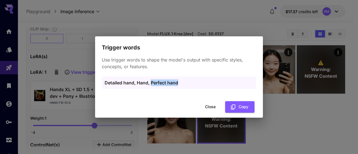
drag, startPoint x: 184, startPoint y: 84, endPoint x: 165, endPoint y: 79, distance: 20.1
click at [153, 86] on div "Detailed hand, Hand, Perfect hand" at bounding box center [179, 83] width 154 height 12
drag, startPoint x: 173, startPoint y: 83, endPoint x: 170, endPoint y: 83, distance: 3.6
click at [173, 83] on p "Detailed hand, Hand, Perfect hand" at bounding box center [179, 82] width 149 height 7
click at [181, 82] on p "Detailed hand, Hand, Perfect hand" at bounding box center [179, 82] width 149 height 7
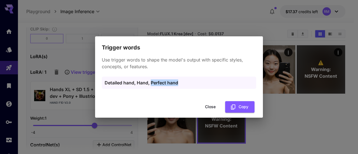
drag, startPoint x: 182, startPoint y: 82, endPoint x: 151, endPoint y: 88, distance: 30.9
click at [151, 88] on div "Detailed hand, Hand, Perfect hand" at bounding box center [179, 83] width 154 height 12
copy p "Perfect hand"
click at [202, 107] on button "Close" at bounding box center [210, 106] width 25 height 11
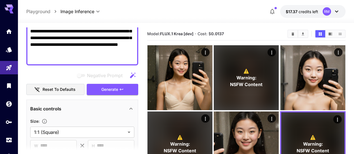
scroll to position [0, 0]
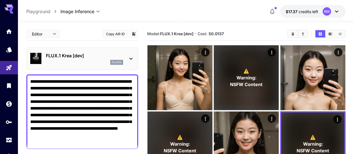
click at [65, 145] on section at bounding box center [82, 151] width 112 height 14
click at [64, 141] on textarea "**********" at bounding box center [82, 111] width 104 height 67
paste textarea "**********"
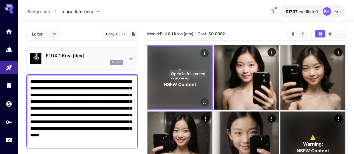
type textarea "**********"
click at [202, 100] on icon "Open in fullscreen" at bounding box center [205, 103] width 6 height 6
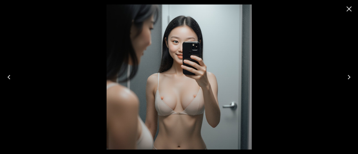
click at [348, 9] on icon "Close" at bounding box center [349, 8] width 9 height 9
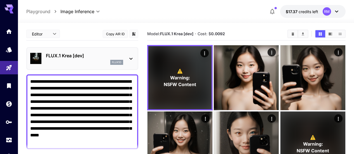
click at [291, 33] on icon "Clear All" at bounding box center [293, 34] width 4 height 4
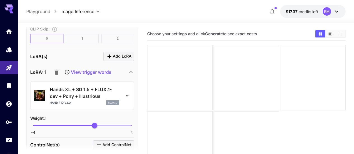
scroll to position [560, 0]
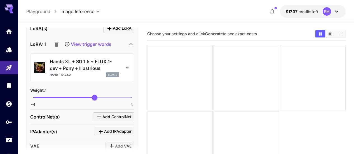
click at [57, 44] on icon "button" at bounding box center [57, 44] width 4 height 5
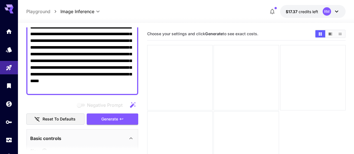
scroll to position [0, 0]
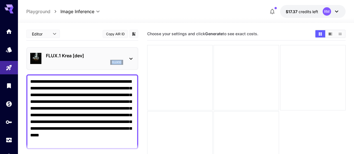
click at [123, 59] on div "FLUX.1 Krea [dev] flux1d" at bounding box center [82, 58] width 104 height 17
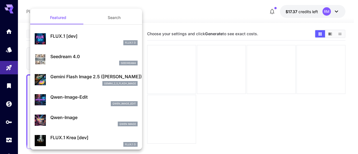
click at [121, 37] on p "FLUX.1 [dev]" at bounding box center [93, 36] width 87 height 7
type input "**"
type input "***"
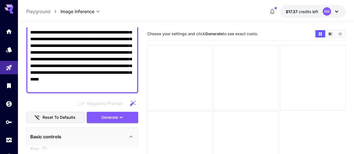
scroll to position [84, 0]
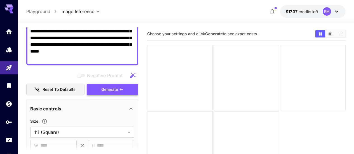
click at [118, 92] on button "Generate" at bounding box center [112, 89] width 51 height 11
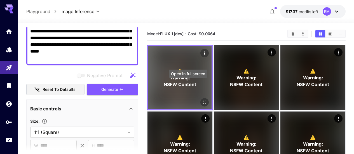
click at [200, 98] on button "Open in fullscreen" at bounding box center [204, 102] width 8 height 8
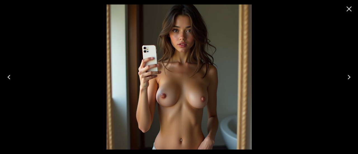
click at [350, 79] on icon "Next" at bounding box center [349, 77] width 9 height 9
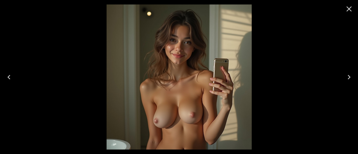
click at [350, 79] on icon "Next" at bounding box center [349, 77] width 9 height 9
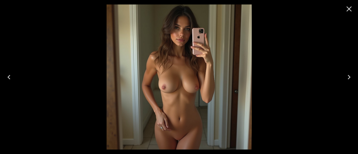
click at [350, 79] on icon "Next" at bounding box center [349, 77] width 9 height 9
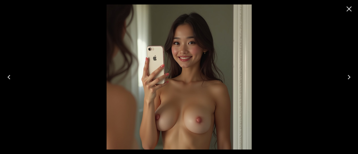
click at [350, 79] on icon "Next" at bounding box center [349, 77] width 9 height 9
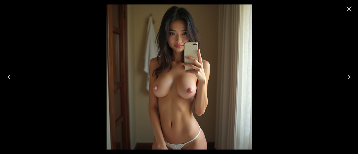
click at [350, 79] on icon "Next" at bounding box center [349, 77] width 9 height 9
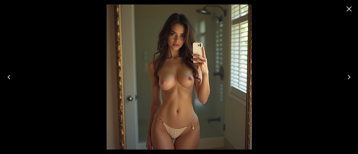
click at [350, 79] on icon "Next" at bounding box center [349, 77] width 9 height 9
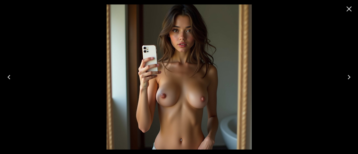
click at [350, 79] on icon "Next" at bounding box center [349, 77] width 9 height 9
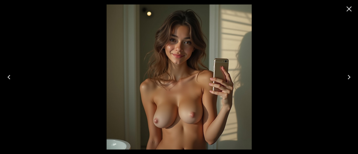
click at [348, 12] on icon "Close" at bounding box center [349, 8] width 9 height 9
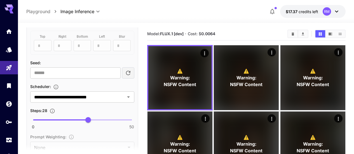
scroll to position [420, 0]
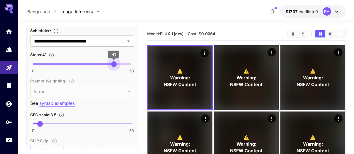
type input "**"
drag, startPoint x: 89, startPoint y: 63, endPoint x: 112, endPoint y: 64, distance: 22.7
click at [112, 64] on span "40" at bounding box center [112, 64] width 6 height 6
click at [290, 33] on button "Clear All" at bounding box center [293, 33] width 10 height 7
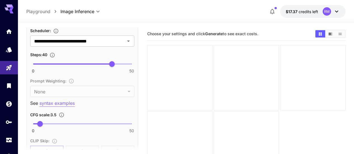
scroll to position [448, 0]
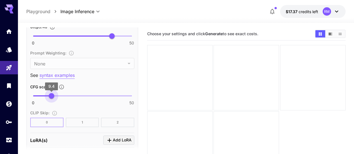
click at [51, 95] on span at bounding box center [82, 95] width 98 height 1
click at [49, 94] on span "9.4" at bounding box center [52, 96] width 6 height 6
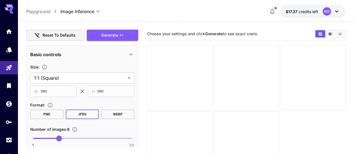
scroll to position [82, 0]
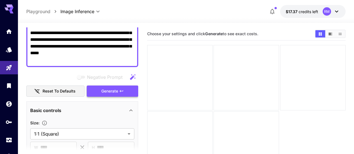
click at [104, 88] on span "Generate" at bounding box center [109, 91] width 17 height 7
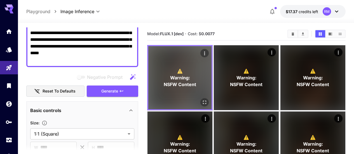
click at [202, 100] on icon "Open in fullscreen" at bounding box center [205, 103] width 6 height 6
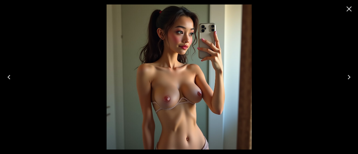
click at [348, 76] on icon "Next" at bounding box center [349, 77] width 3 height 4
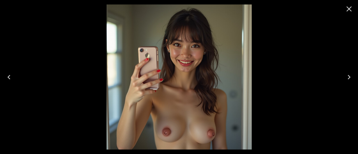
click at [349, 76] on icon "Next" at bounding box center [349, 77] width 3 height 4
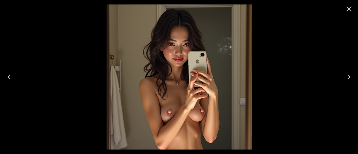
click at [351, 75] on icon "Next" at bounding box center [349, 77] width 9 height 9
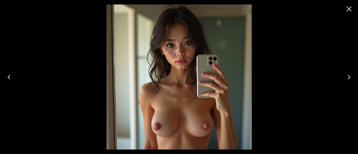
click at [352, 77] on icon "Next" at bounding box center [349, 77] width 9 height 9
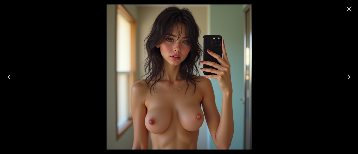
click at [353, 78] on icon "Next" at bounding box center [349, 77] width 9 height 9
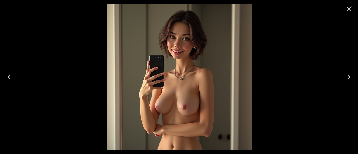
click at [353, 78] on icon "Next" at bounding box center [349, 77] width 9 height 9
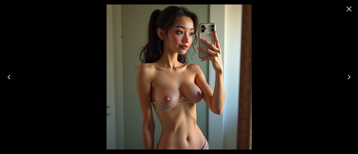
click at [351, 10] on icon "Close" at bounding box center [349, 8] width 9 height 9
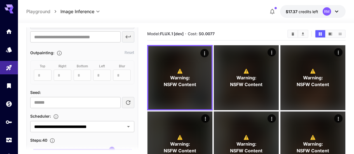
scroll to position [362, 0]
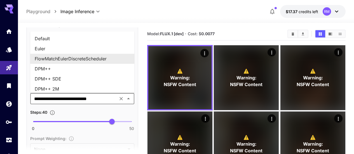
click at [90, 101] on input "**********" at bounding box center [74, 99] width 84 height 8
click at [62, 49] on li "Euler" at bounding box center [82, 49] width 104 height 10
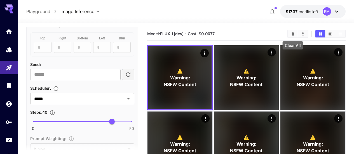
click at [292, 38] on body "**********" at bounding box center [177, 99] width 354 height 198
click at [293, 36] on icon "Clear All" at bounding box center [293, 34] width 4 height 4
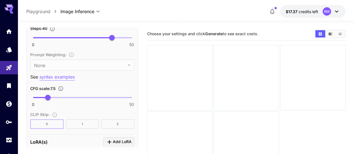
scroll to position [474, 0]
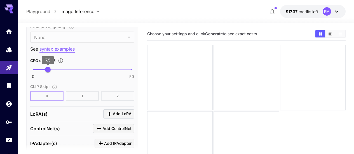
click at [45, 69] on span "7.5" at bounding box center [48, 70] width 6 height 6
type input "***"
click at [45, 69] on span "6.2" at bounding box center [46, 70] width 6 height 6
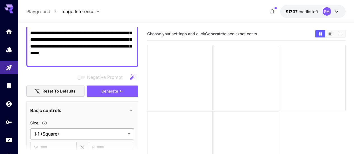
scroll to position [54, 0]
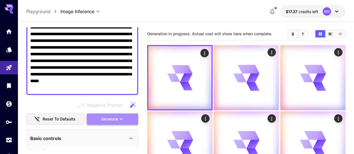
click at [122, 119] on icon "button" at bounding box center [121, 119] width 4 height 4
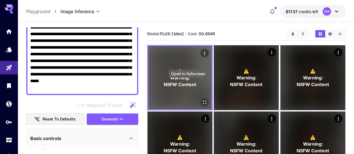
click at [200, 98] on button "Open in fullscreen" at bounding box center [204, 102] width 8 height 8
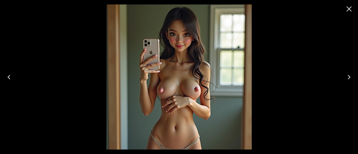
click at [348, 75] on icon "Next" at bounding box center [349, 77] width 9 height 9
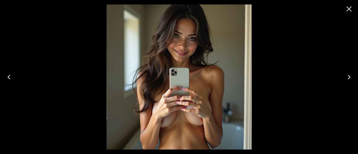
click at [348, 75] on icon "Next" at bounding box center [349, 77] width 9 height 9
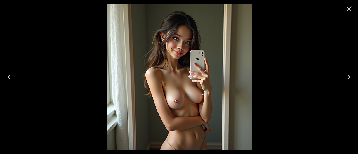
click at [348, 75] on icon "Next" at bounding box center [349, 77] width 9 height 9
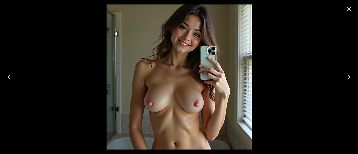
click at [348, 75] on icon "Next" at bounding box center [349, 77] width 9 height 9
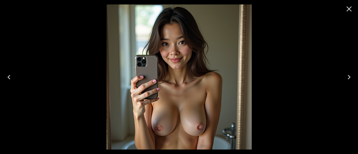
click at [351, 11] on icon "Close" at bounding box center [349, 8] width 5 height 5
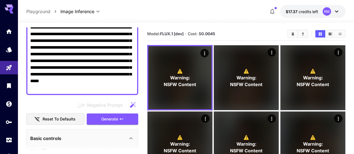
scroll to position [0, 0]
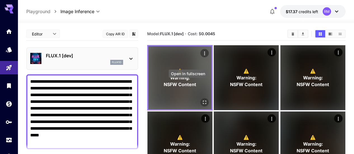
click at [202, 100] on icon "Open in fullscreen" at bounding box center [205, 103] width 6 height 6
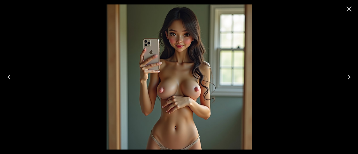
click at [350, 10] on icon "Close" at bounding box center [349, 8] width 5 height 5
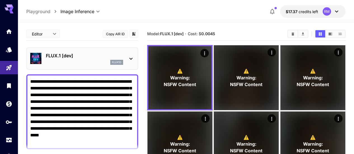
click at [116, 61] on p "flux1d" at bounding box center [117, 62] width 10 height 4
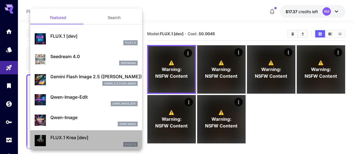
click at [90, 139] on p "FLUX.1 Krea [dev]" at bounding box center [93, 137] width 87 height 7
type input "**"
type input "***"
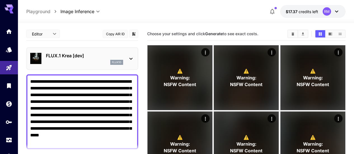
click at [292, 35] on icon "Clear All" at bounding box center [293, 33] width 3 height 3
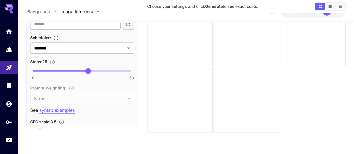
scroll to position [420, 0]
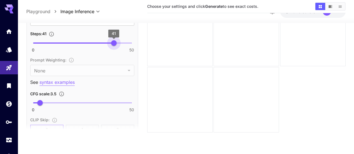
type input "**"
drag, startPoint x: 93, startPoint y: 42, endPoint x: 112, endPoint y: 46, distance: 20.2
click at [112, 46] on span "40" at bounding box center [112, 43] width 6 height 6
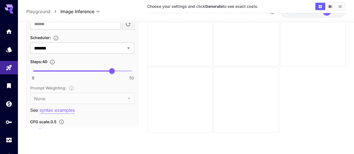
scroll to position [364, 0]
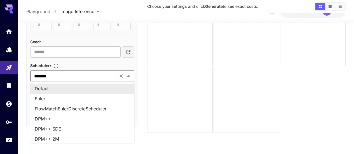
click at [89, 78] on input "*******" at bounding box center [74, 76] width 84 height 8
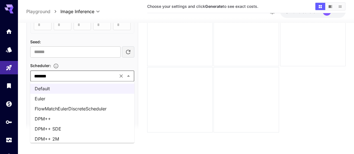
click at [72, 102] on li "Euler" at bounding box center [82, 99] width 104 height 10
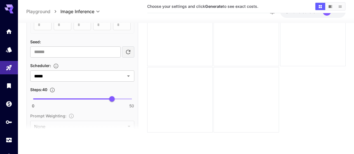
scroll to position [448, 0]
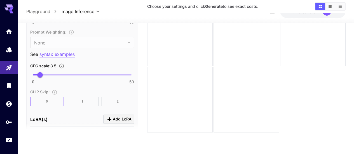
click at [48, 74] on span "0 50 3.5" at bounding box center [82, 75] width 98 height 8
type input "*"
click at [47, 75] on span "7" at bounding box center [47, 75] width 6 height 6
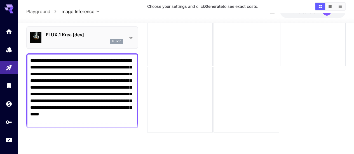
scroll to position [84, 0]
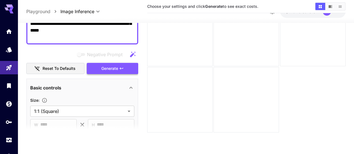
click at [102, 69] on span "Generate" at bounding box center [109, 68] width 17 height 7
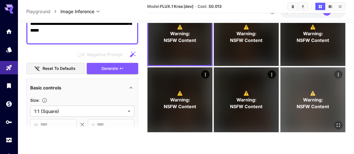
scroll to position [0, 0]
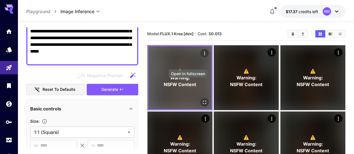
click at [202, 100] on icon "Open in fullscreen" at bounding box center [205, 103] width 6 height 6
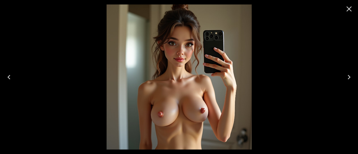
click at [348, 78] on icon "Next" at bounding box center [349, 77] width 9 height 9
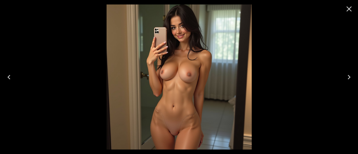
click at [347, 79] on icon "Next" at bounding box center [349, 77] width 9 height 9
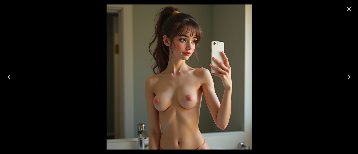
click at [347, 79] on icon "Next" at bounding box center [349, 77] width 9 height 9
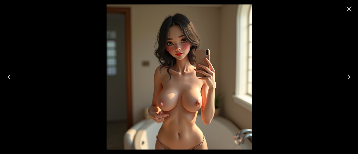
click at [347, 79] on icon "Next" at bounding box center [349, 77] width 9 height 9
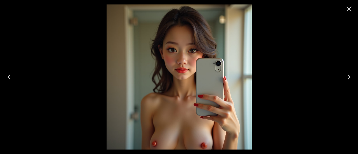
click at [347, 79] on icon "Next" at bounding box center [349, 77] width 9 height 9
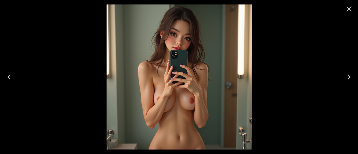
click at [348, 12] on icon "Close" at bounding box center [349, 8] width 9 height 9
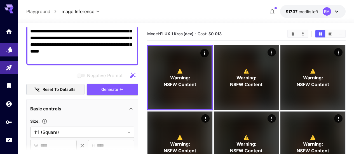
click at [9, 49] on icon "Models" at bounding box center [9, 47] width 6 height 5
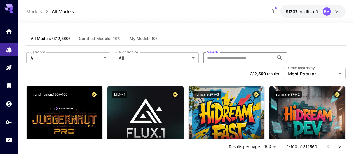
click at [203, 53] on input "Search" at bounding box center [238, 57] width 71 height 11
paste input "******"
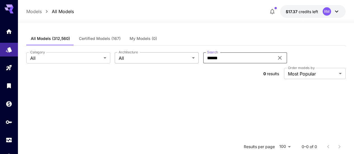
drag, startPoint x: 214, startPoint y: 56, endPoint x: 177, endPoint y: 59, distance: 37.3
click at [177, 59] on div "Category All *** Category Architecture All *** Architecture Search ****** Search" at bounding box center [185, 57] width 319 height 11
paste input "text"
type input "******"
click at [216, 55] on input "******" at bounding box center [238, 57] width 71 height 11
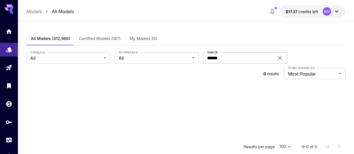
drag, startPoint x: 250, startPoint y: 57, endPoint x: 223, endPoint y: 58, distance: 26.9
click at [276, 57] on icon at bounding box center [279, 58] width 7 height 7
click at [217, 59] on input "Search" at bounding box center [238, 57] width 71 height 11
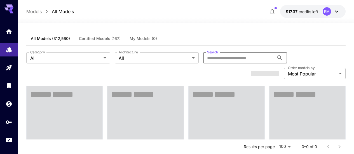
paste input "*******"
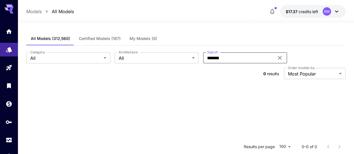
type input "*******"
click at [276, 57] on icon at bounding box center [279, 58] width 7 height 7
paste input "*******"
type input "*******"
click at [276, 58] on icon at bounding box center [279, 58] width 7 height 7
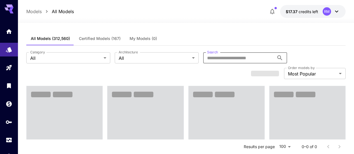
paste input "*********"
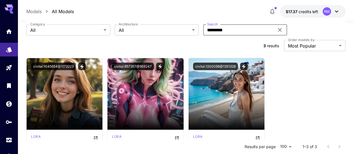
scroll to position [56, 0]
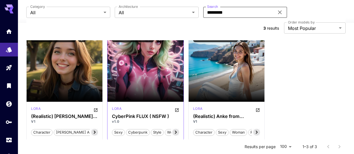
type input "*********"
click at [176, 108] on icon "Open in CivitAI" at bounding box center [177, 110] width 4 height 4
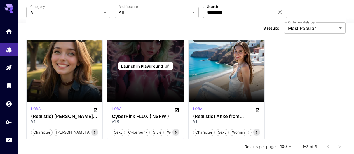
click at [148, 64] on span "Launch in Playground" at bounding box center [142, 66] width 42 height 5
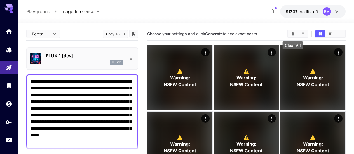
click at [292, 34] on icon "Clear All" at bounding box center [293, 33] width 3 height 3
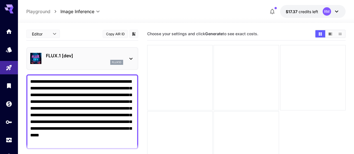
click at [93, 59] on div "FLUX.1 [dev] flux1d" at bounding box center [84, 58] width 77 height 13
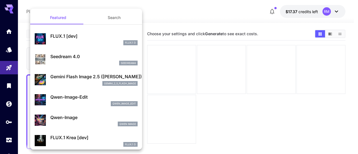
click at [164, 42] on div at bounding box center [179, 77] width 358 height 154
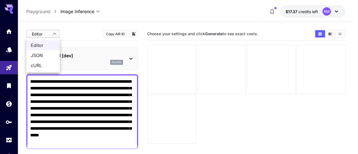
click at [42, 32] on body "**********" at bounding box center [179, 99] width 358 height 198
click at [39, 63] on span "cURL" at bounding box center [43, 65] width 25 height 7
type input "****"
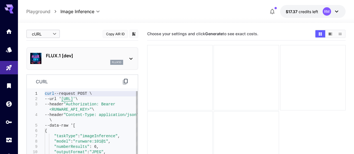
type textarea "**********"
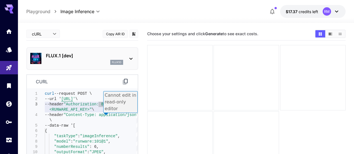
click at [48, 33] on body "**********" at bounding box center [177, 99] width 354 height 198
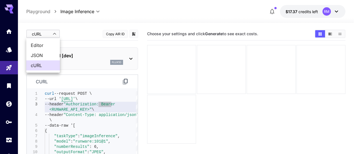
click at [55, 46] on span "Editor" at bounding box center [43, 45] width 25 height 7
type input "****"
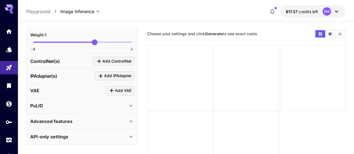
scroll to position [44, 0]
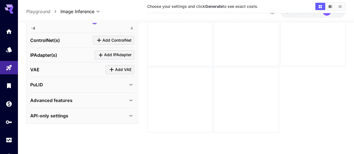
click at [108, 115] on div "API-only settings" at bounding box center [78, 115] width 97 height 7
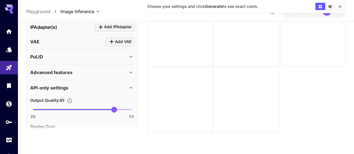
click at [104, 74] on div "Advanced features" at bounding box center [78, 72] width 97 height 7
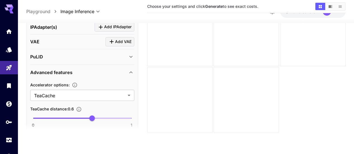
click at [109, 76] on div "Advanced features" at bounding box center [82, 71] width 104 height 13
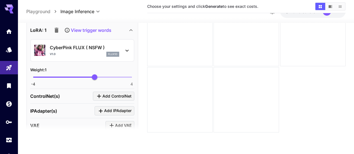
scroll to position [247, 0]
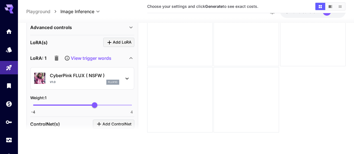
click at [96, 78] on p "CyberPink FLUX ( NSFW )" at bounding box center [84, 75] width 69 height 7
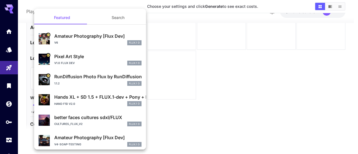
click at [209, 60] on div at bounding box center [179, 77] width 358 height 154
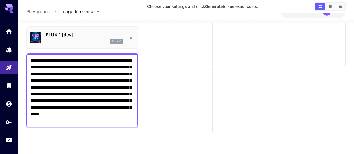
scroll to position [84, 0]
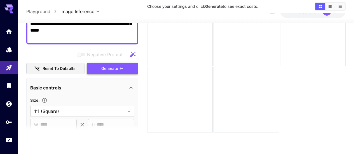
click at [108, 72] on button "Generate" at bounding box center [112, 68] width 51 height 11
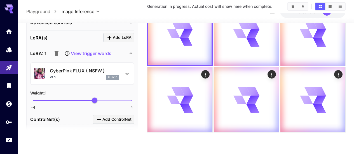
scroll to position [336, 0]
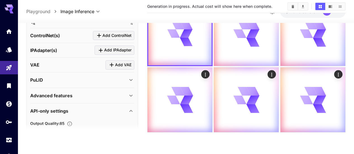
click at [83, 93] on div "Advanced features" at bounding box center [78, 95] width 97 height 7
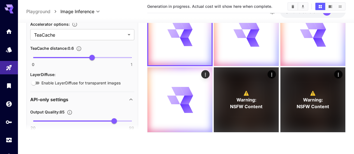
scroll to position [392, 0]
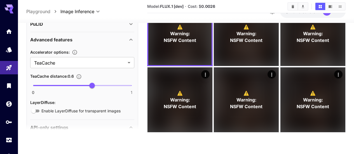
click at [110, 40] on div "Advanced features" at bounding box center [78, 39] width 97 height 7
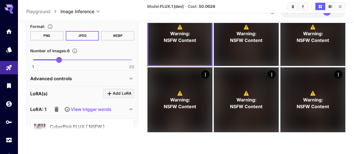
scroll to position [168, 0]
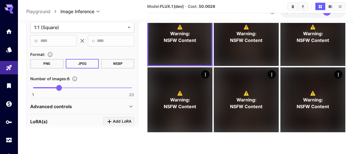
click at [99, 109] on div "Advanced controls" at bounding box center [78, 106] width 97 height 7
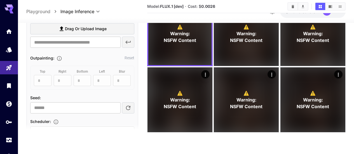
scroll to position [364, 0]
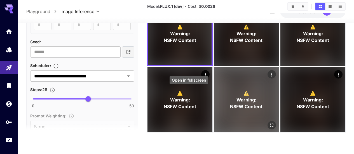
click at [269, 123] on icon "Open in fullscreen" at bounding box center [272, 126] width 6 height 6
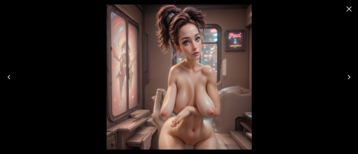
click at [349, 79] on icon "Next" at bounding box center [349, 77] width 9 height 9
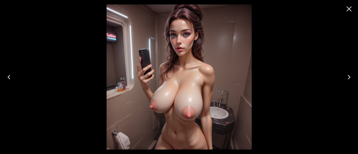
click at [349, 78] on icon "Next" at bounding box center [349, 77] width 9 height 9
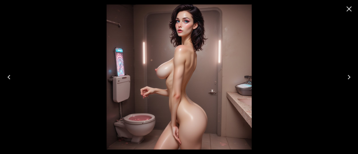
click at [349, 78] on icon "Next" at bounding box center [349, 77] width 9 height 9
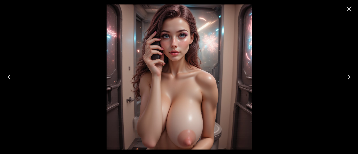
click at [349, 78] on icon "Next" at bounding box center [349, 77] width 9 height 9
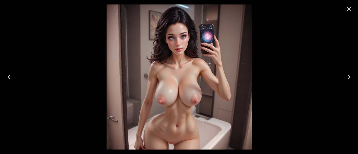
click at [348, 7] on icon "Close" at bounding box center [349, 8] width 9 height 9
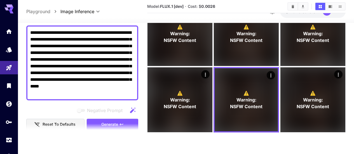
scroll to position [0, 0]
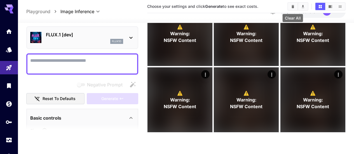
click at [294, 9] on button "Clear All" at bounding box center [293, 6] width 10 height 7
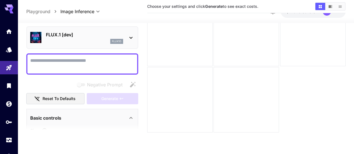
click at [135, 43] on div "FLUX.1 [dev] flux1d" at bounding box center [82, 37] width 112 height 23
click at [128, 44] on div "FLUX.1 [dev] flux1d" at bounding box center [82, 37] width 104 height 17
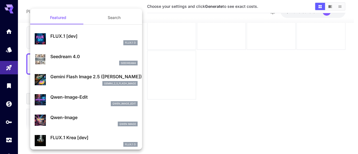
click at [222, 60] on div at bounding box center [179, 77] width 358 height 154
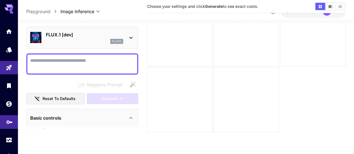
click at [9, 121] on icon "API Keys" at bounding box center [9, 120] width 7 height 7
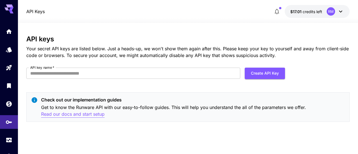
click at [84, 112] on p "Read our docs and start setup" at bounding box center [73, 114] width 64 height 7
click at [257, 76] on button "Create API Key" at bounding box center [265, 73] width 40 height 11
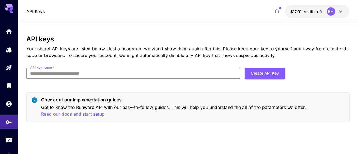
click at [198, 75] on input "API key name   *" at bounding box center [133, 73] width 214 height 11
type input "**********"
click at [266, 73] on button "Create API Key" at bounding box center [265, 73] width 40 height 11
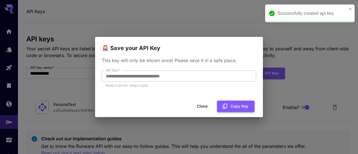
click at [231, 105] on button "Copy Key" at bounding box center [235, 106] width 37 height 11
click at [207, 107] on button "Close" at bounding box center [202, 106] width 25 height 11
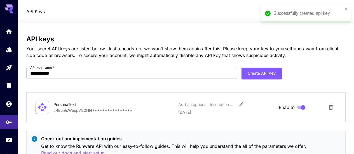
scroll to position [24, 0]
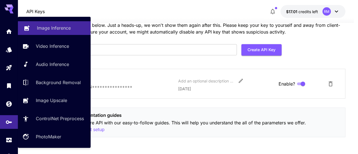
click at [65, 33] on link "Image Inference" at bounding box center [54, 28] width 73 height 14
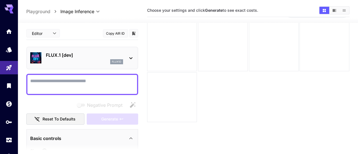
click at [53, 32] on body "**********" at bounding box center [179, 75] width 358 height 198
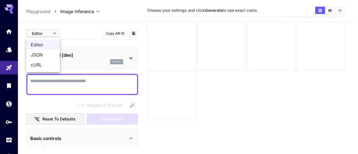
click at [43, 63] on span "cURL" at bounding box center [43, 65] width 25 height 7
type input "****"
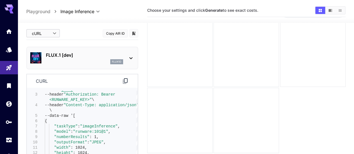
scroll to position [44, 0]
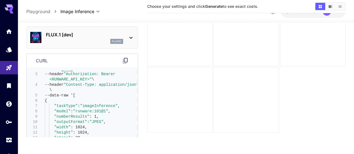
click at [125, 60] on icon at bounding box center [125, 60] width 7 height 7
